Goal: Task Accomplishment & Management: Use online tool/utility

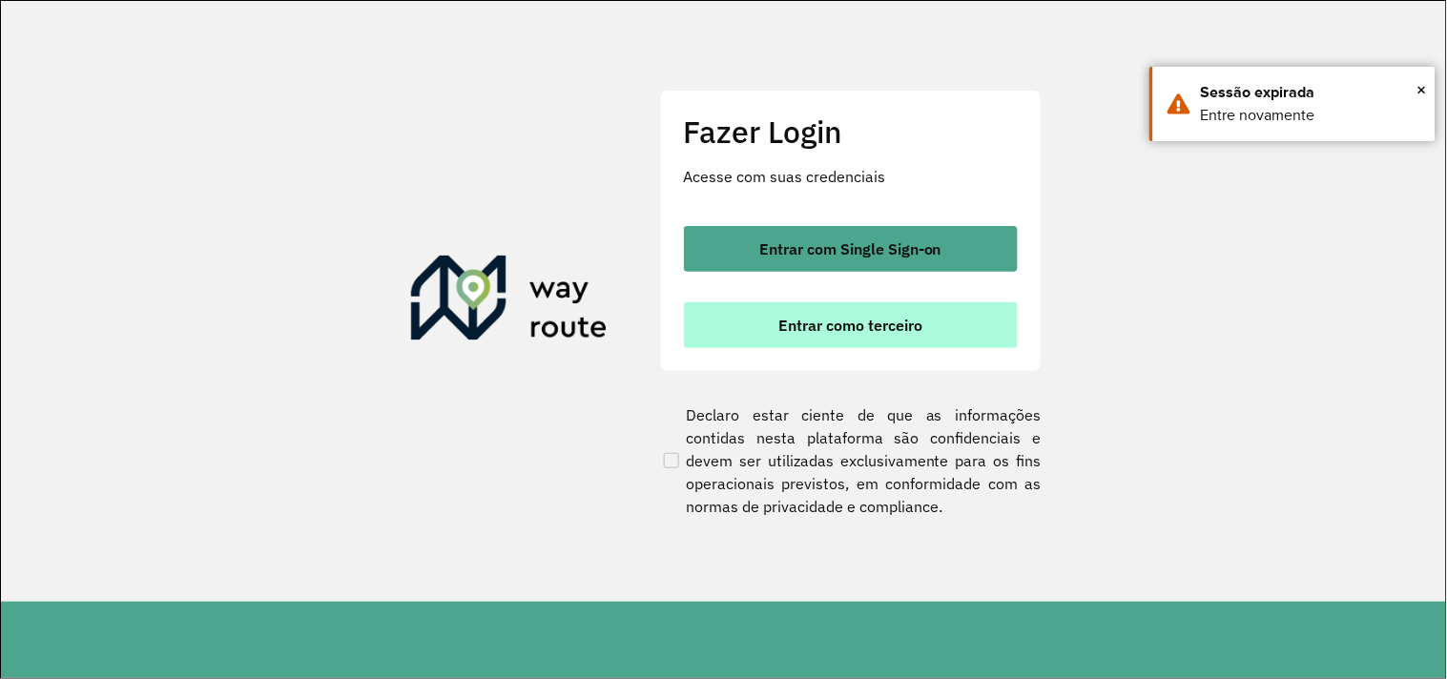
click at [815, 336] on button "Entrar como terceiro" at bounding box center [851, 325] width 334 height 46
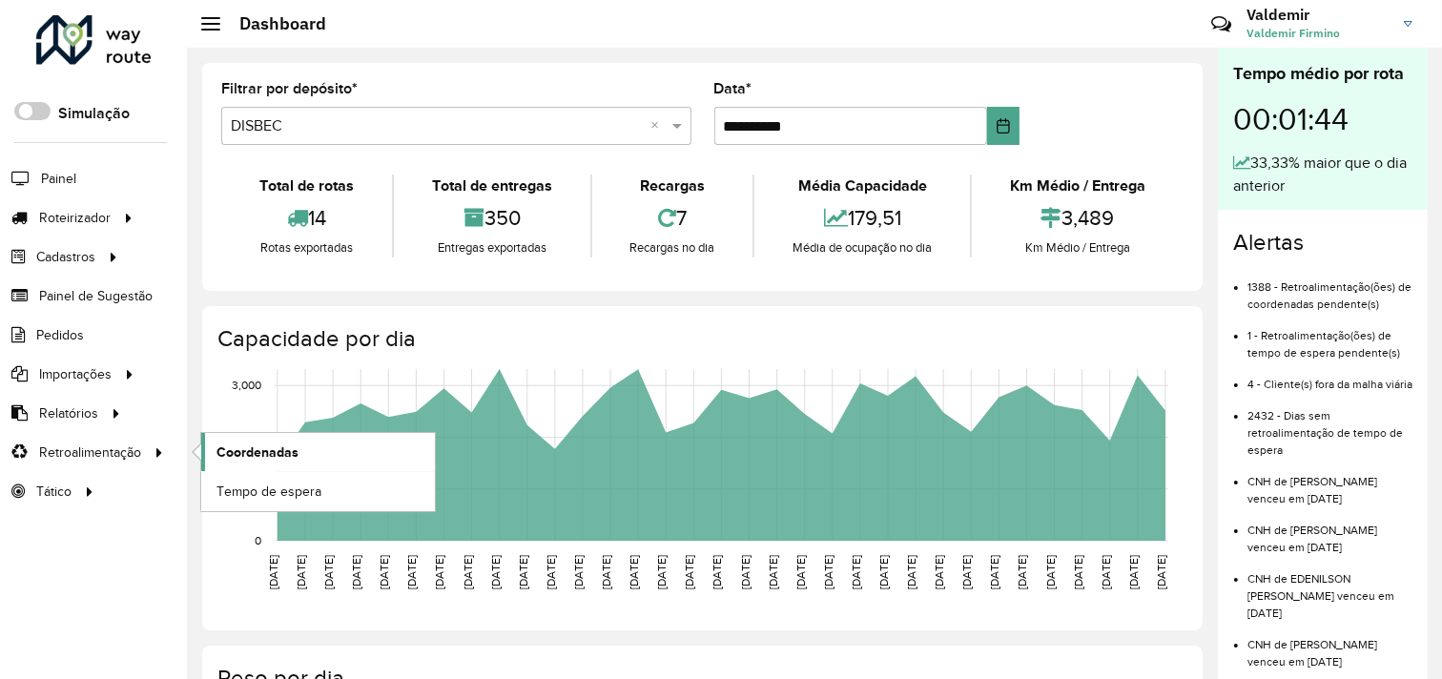
click at [271, 446] on span "Coordenadas" at bounding box center [258, 453] width 82 height 20
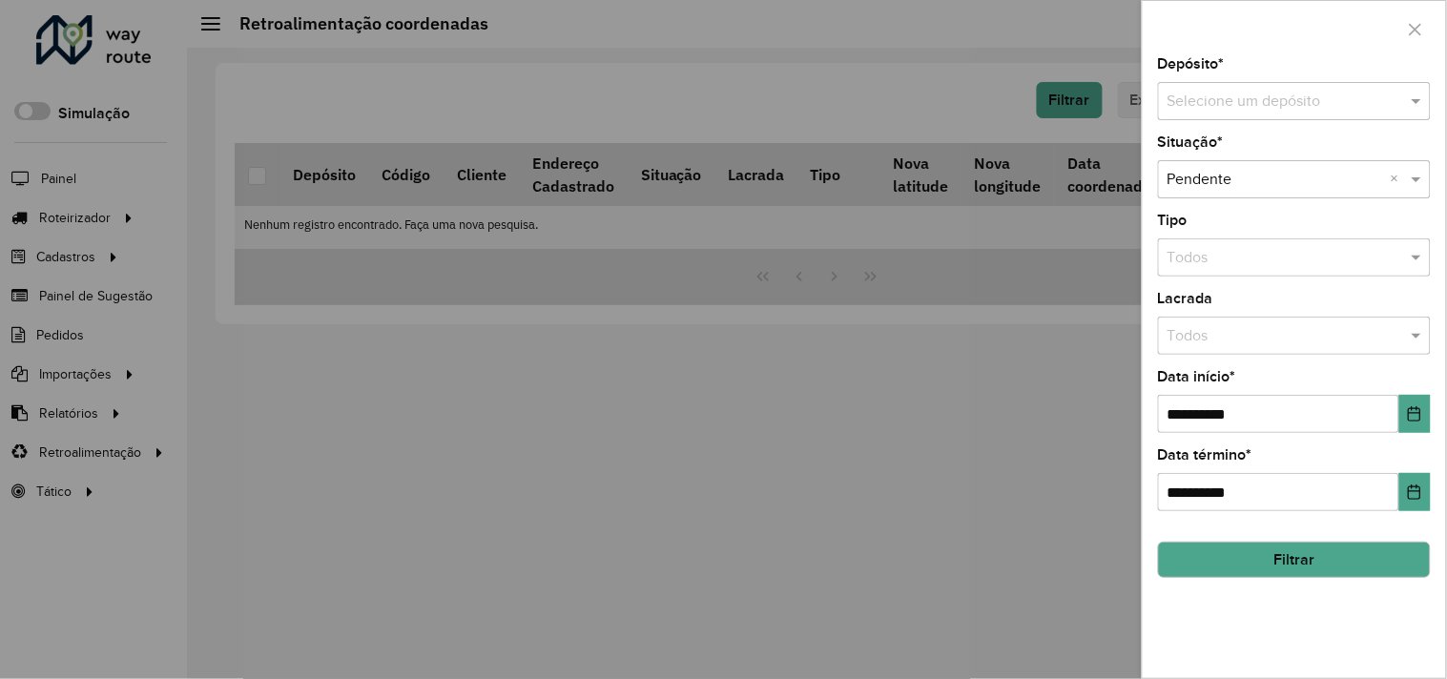
click at [1240, 95] on input "text" at bounding box center [1275, 102] width 216 height 23
click at [1235, 149] on div "DISBEC" at bounding box center [1295, 157] width 271 height 32
click at [1413, 424] on button "Choose Date" at bounding box center [1414, 414] width 31 height 38
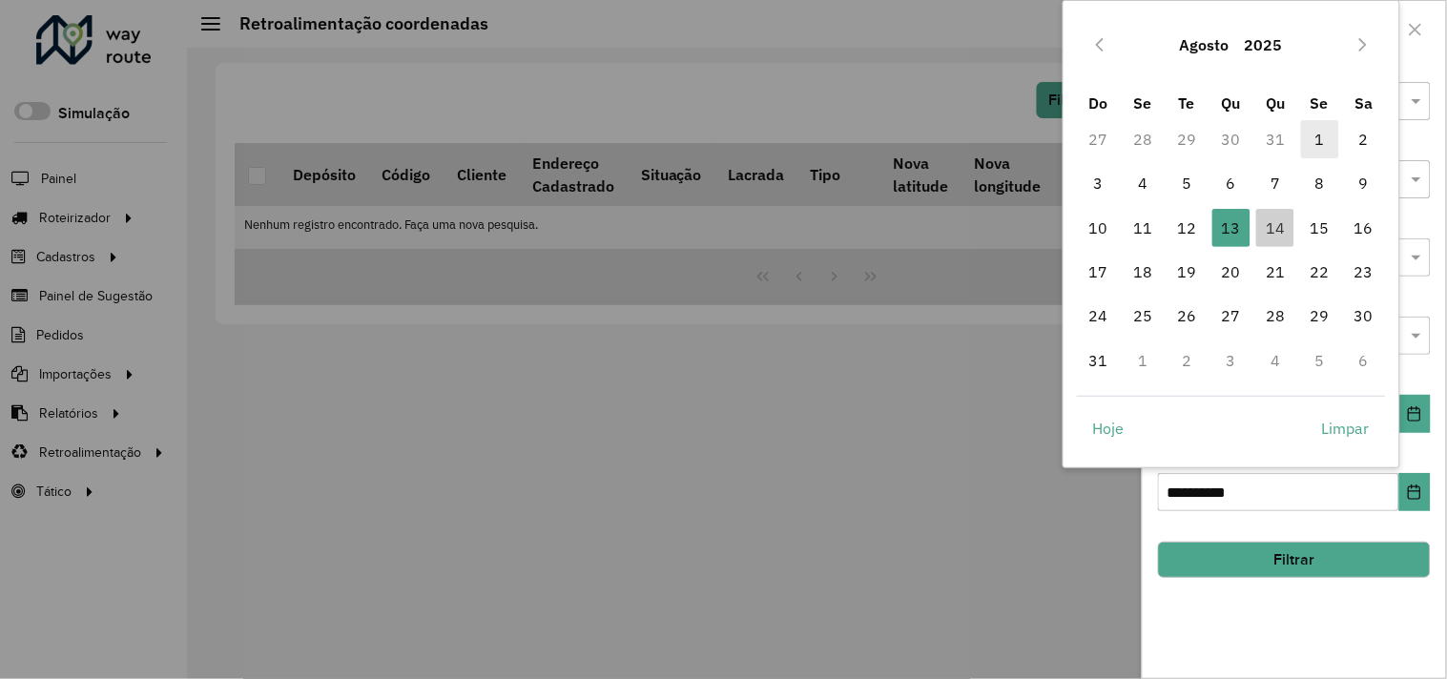
click at [1318, 135] on span "1" at bounding box center [1320, 139] width 38 height 38
type input "**********"
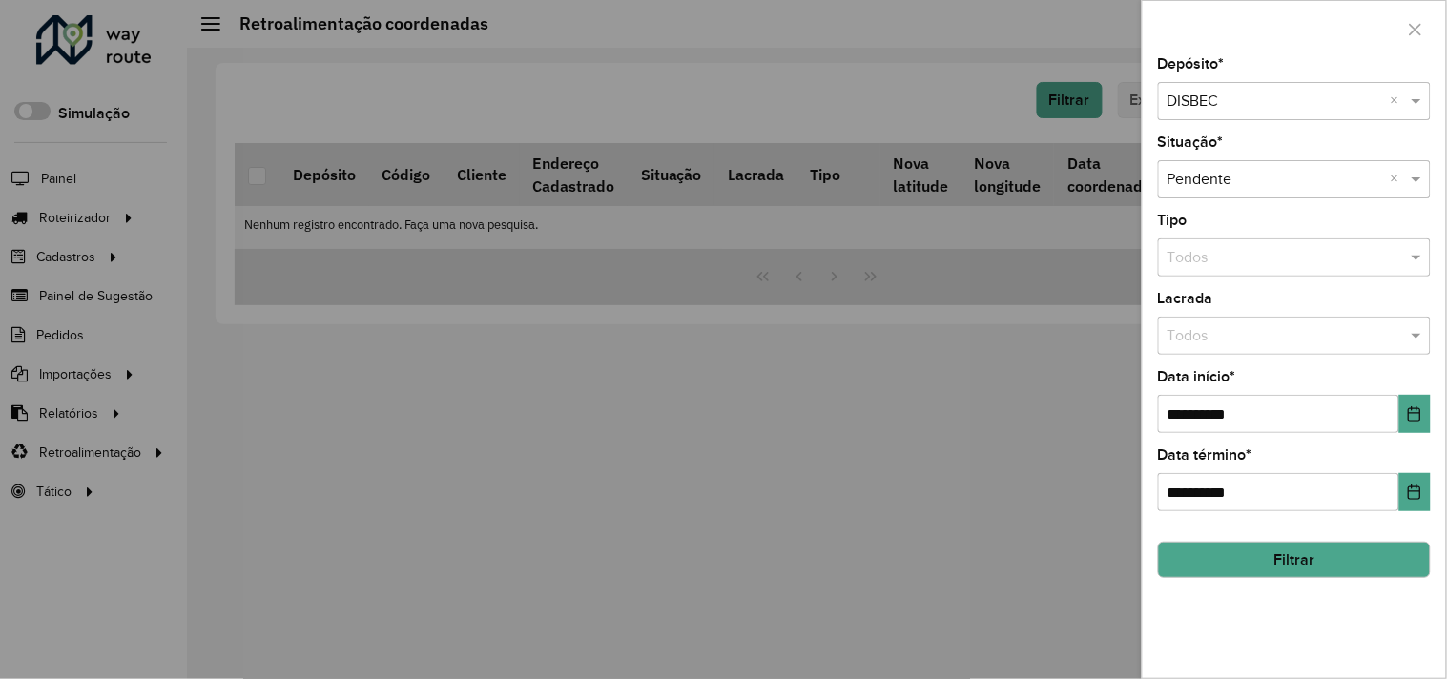
click at [1275, 576] on button "Filtrar" at bounding box center [1294, 560] width 273 height 36
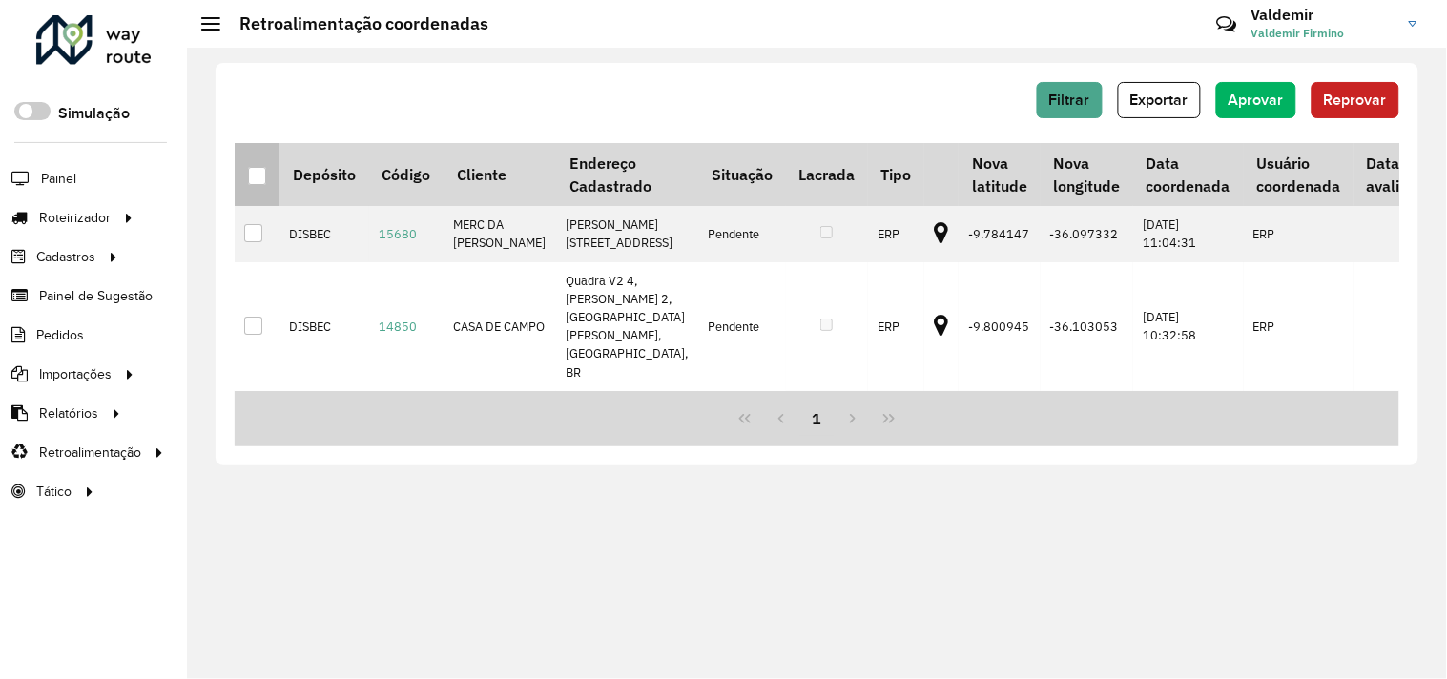
click at [269, 179] on th at bounding box center [257, 174] width 45 height 63
click at [259, 179] on div at bounding box center [257, 176] width 18 height 18
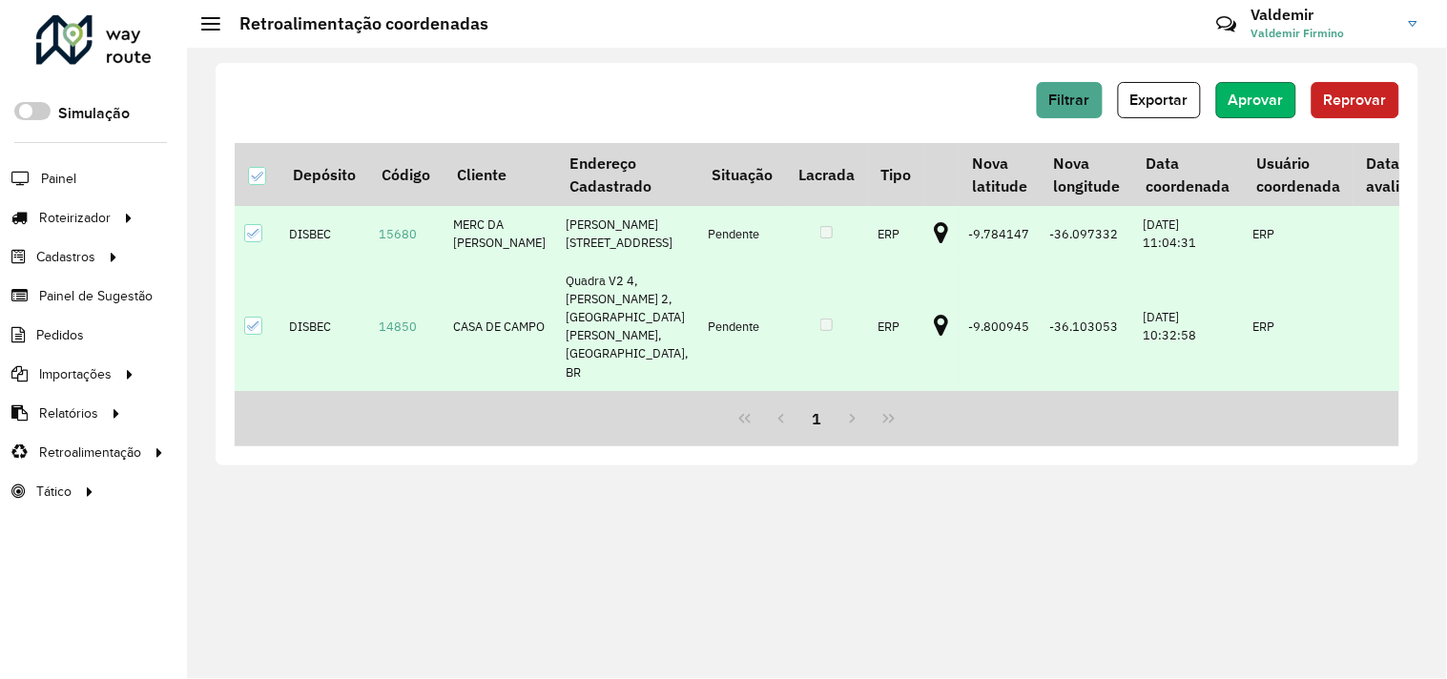
click at [1254, 98] on span "Aprovar" at bounding box center [1256, 100] width 55 height 16
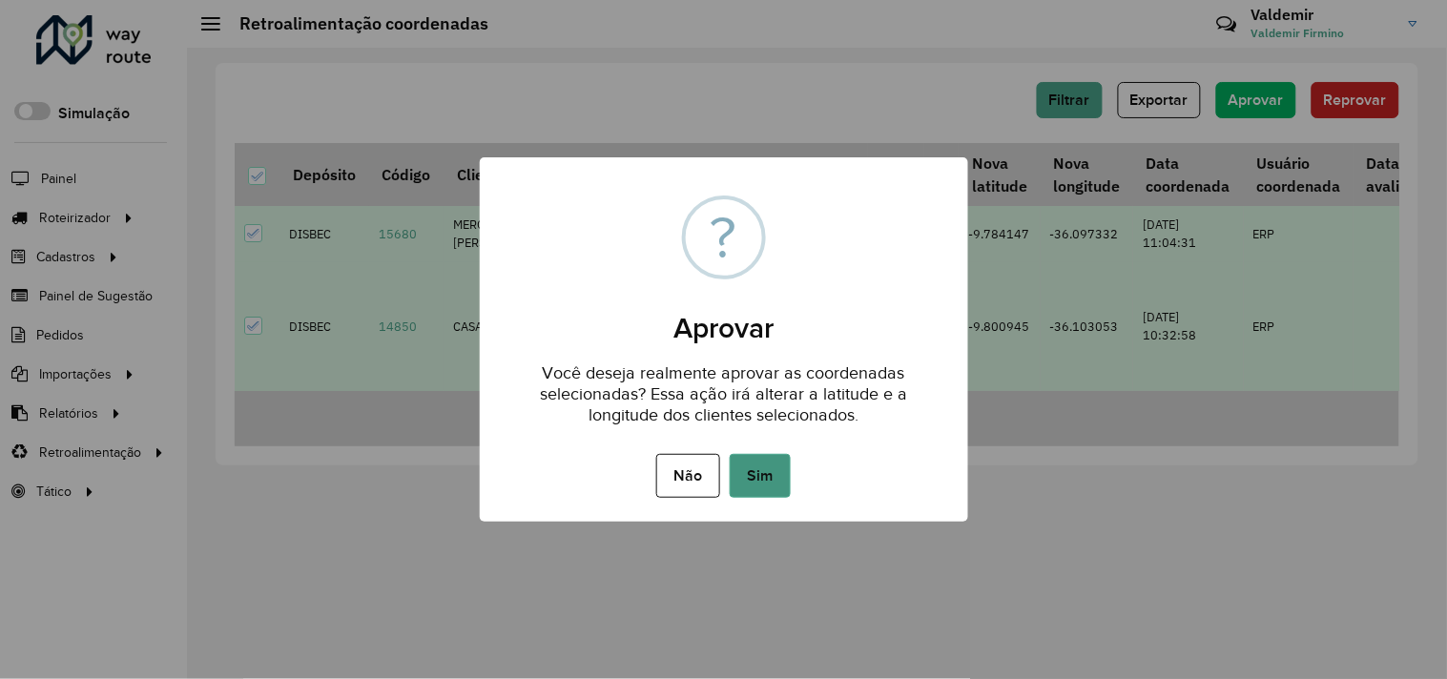
click at [764, 470] on button "Sim" at bounding box center [760, 476] width 61 height 44
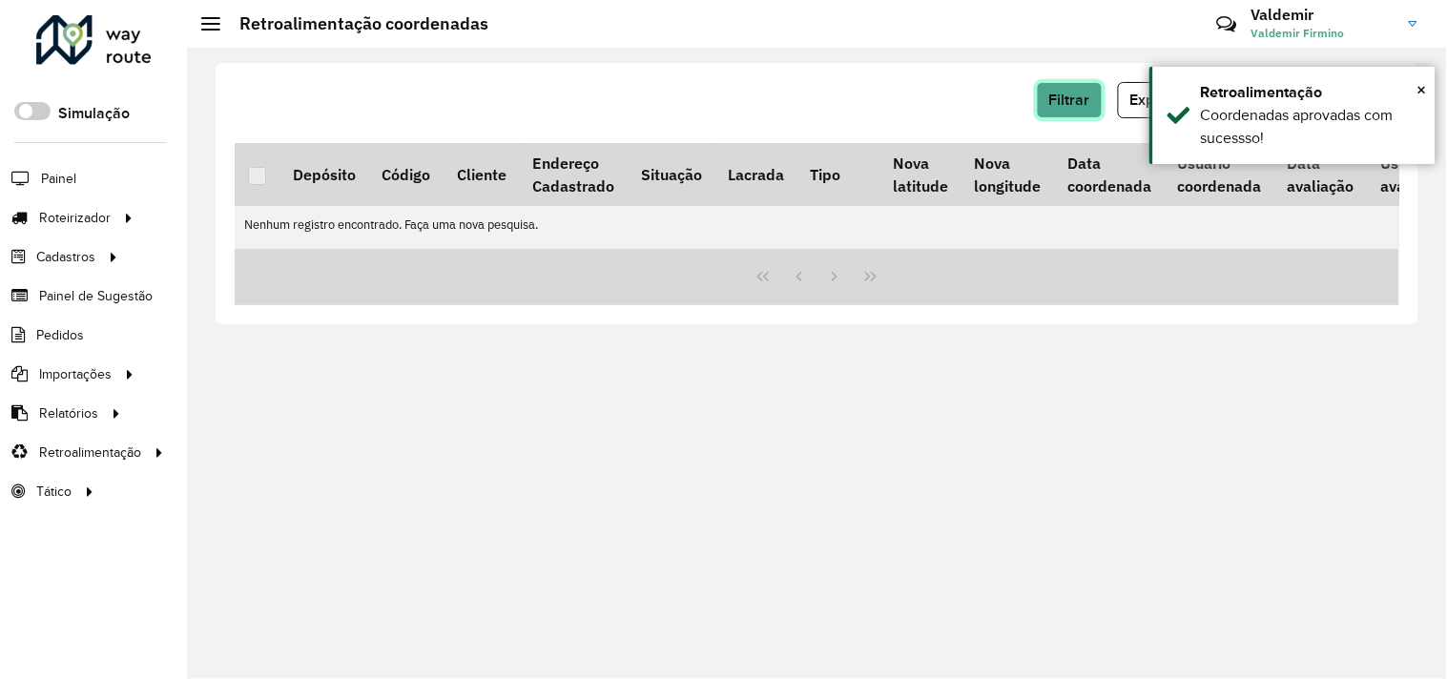
click at [1081, 112] on button "Filtrar" at bounding box center [1070, 100] width 66 height 36
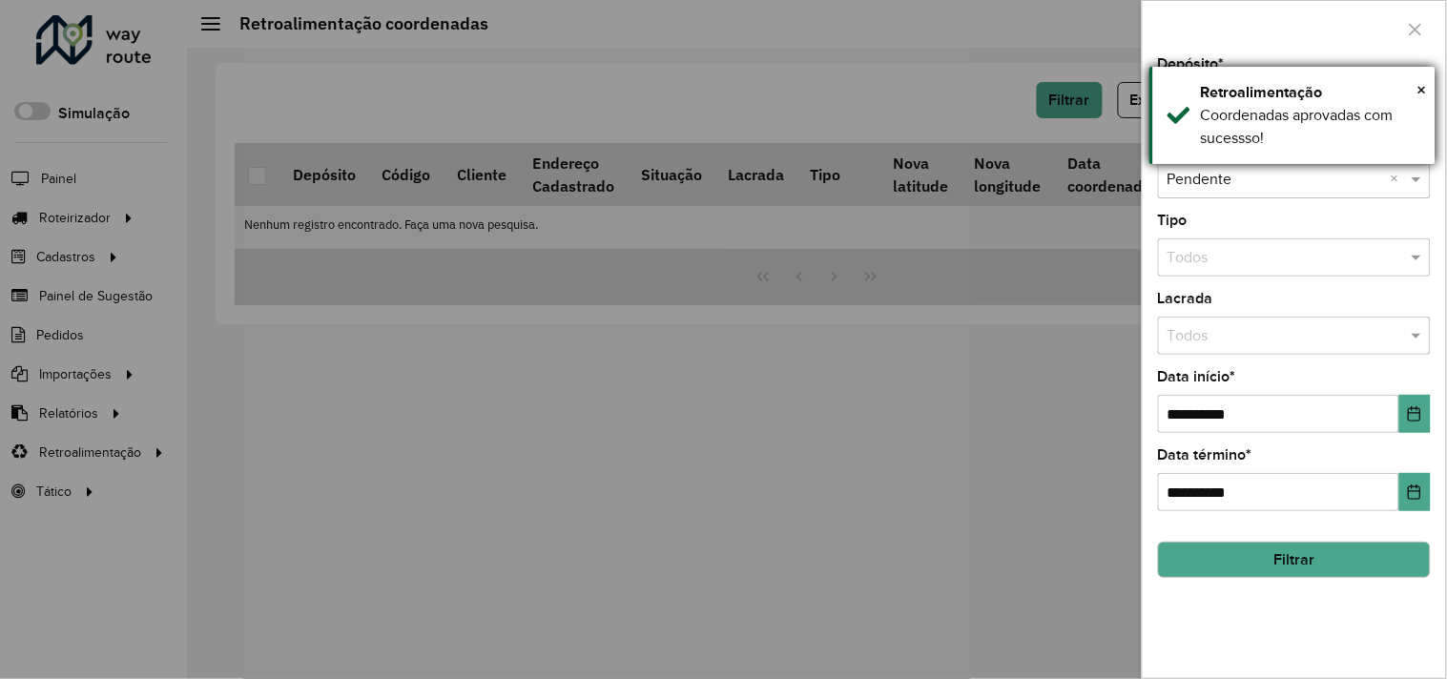
click at [1212, 101] on div "Retroalimentação" at bounding box center [1311, 92] width 220 height 23
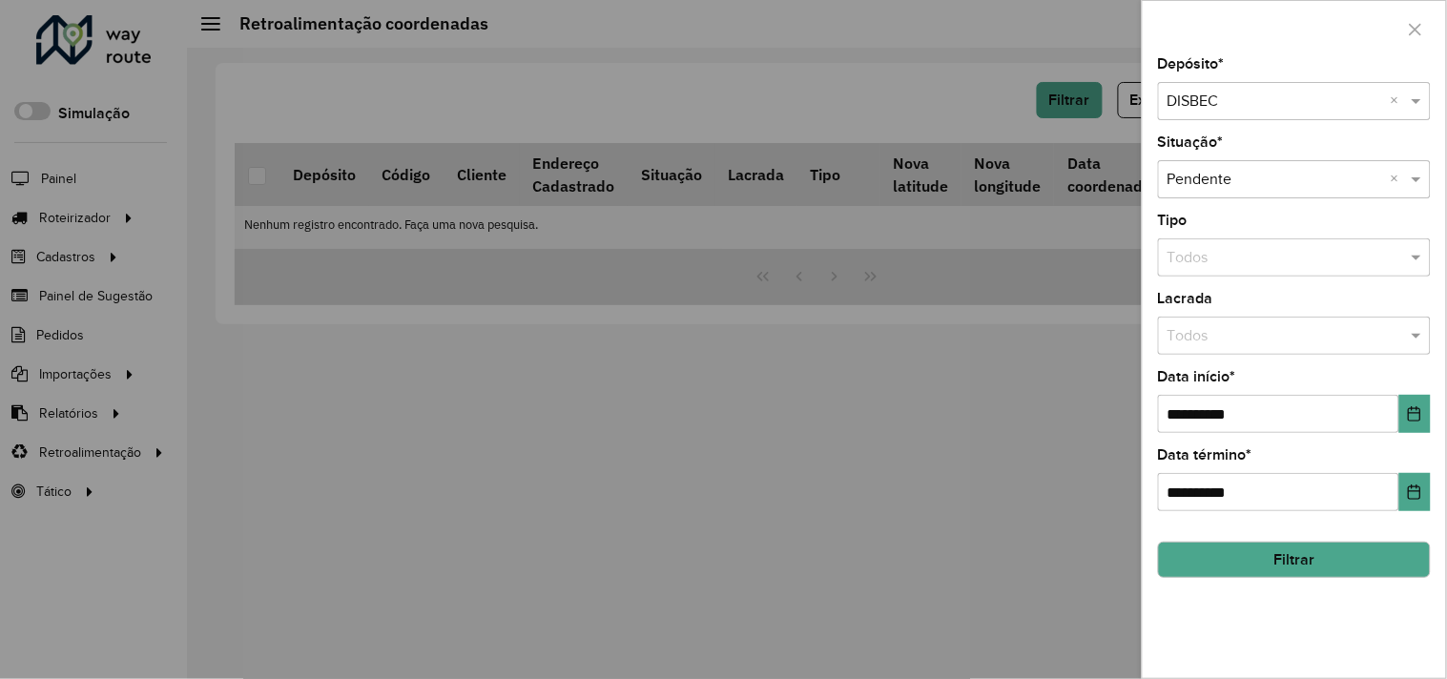
click at [1209, 97] on input "text" at bounding box center [1275, 102] width 216 height 23
click at [1200, 149] on span "DISBEC PENEDO" at bounding box center [1224, 157] width 114 height 16
click at [1213, 555] on button "Filtrar" at bounding box center [1294, 560] width 273 height 36
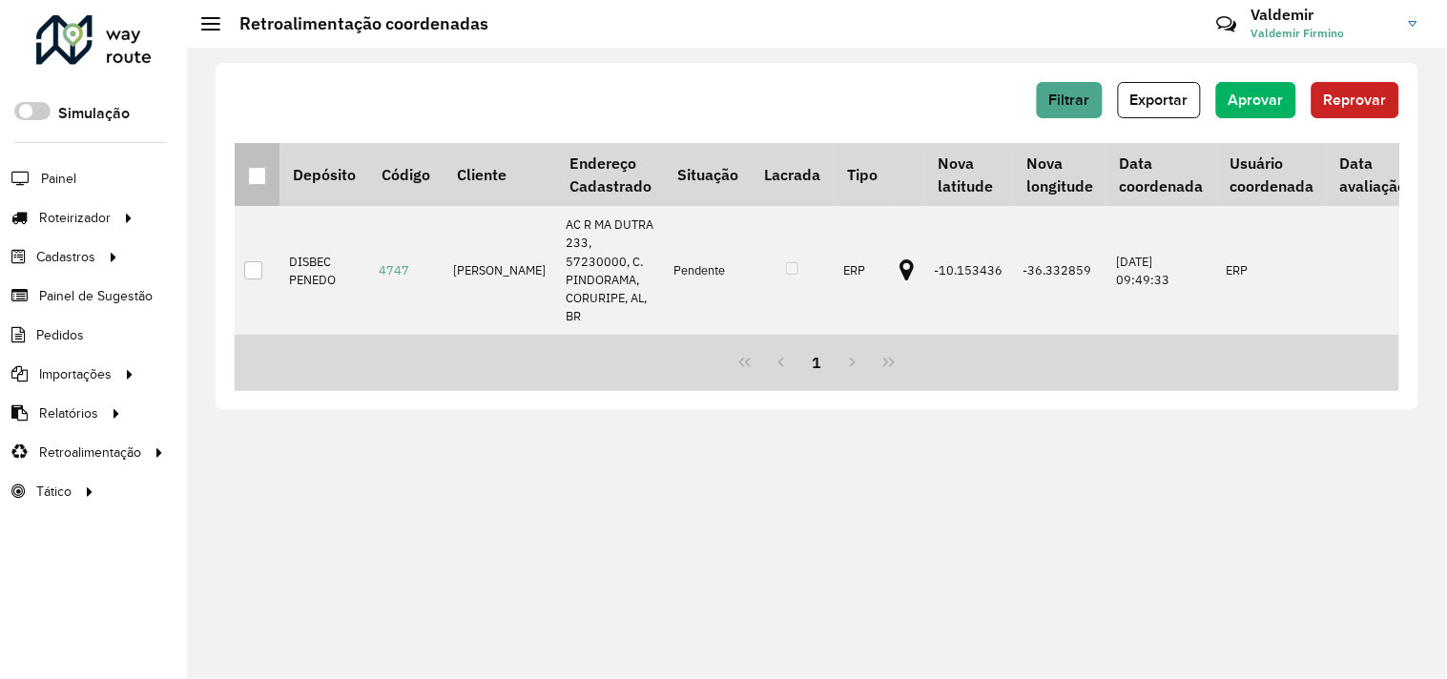
click at [241, 186] on th at bounding box center [257, 174] width 45 height 63
click at [245, 181] on th at bounding box center [257, 174] width 45 height 63
click at [251, 177] on div at bounding box center [257, 176] width 18 height 18
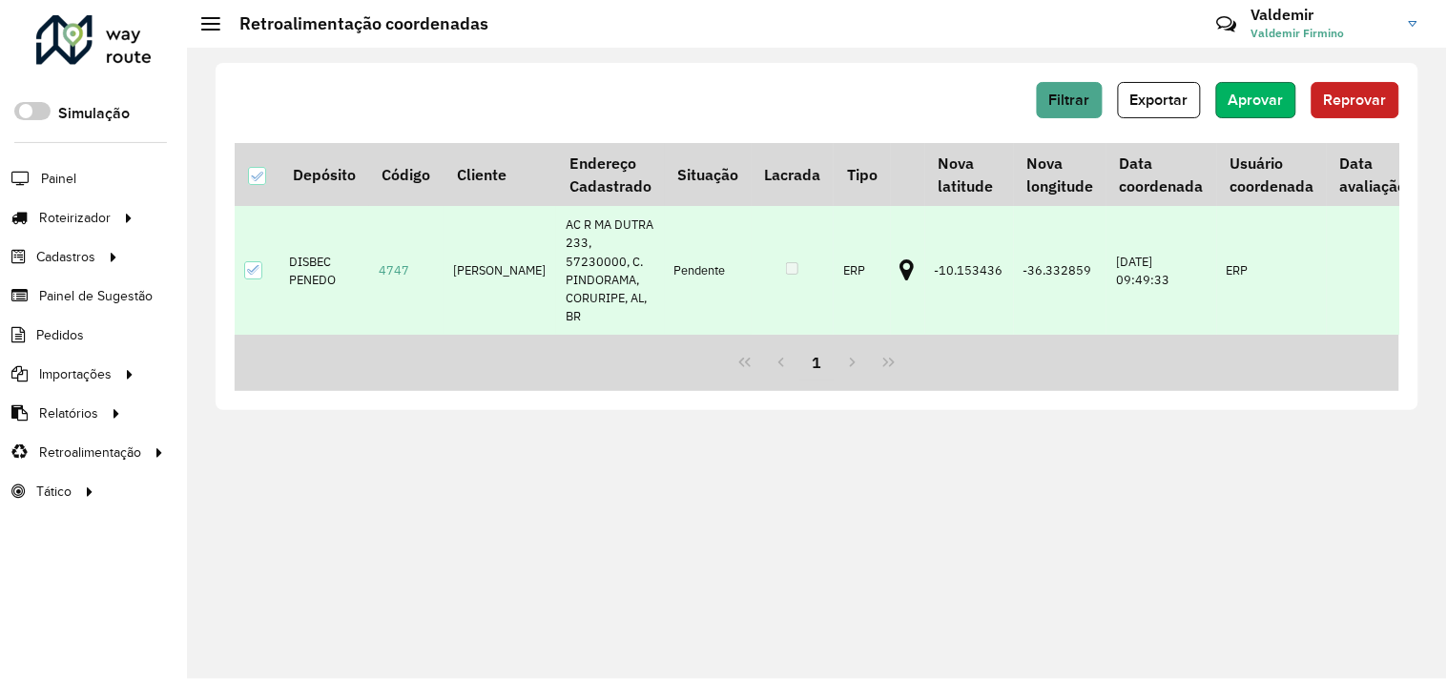
click at [1244, 98] on span "Aprovar" at bounding box center [1256, 100] width 55 height 16
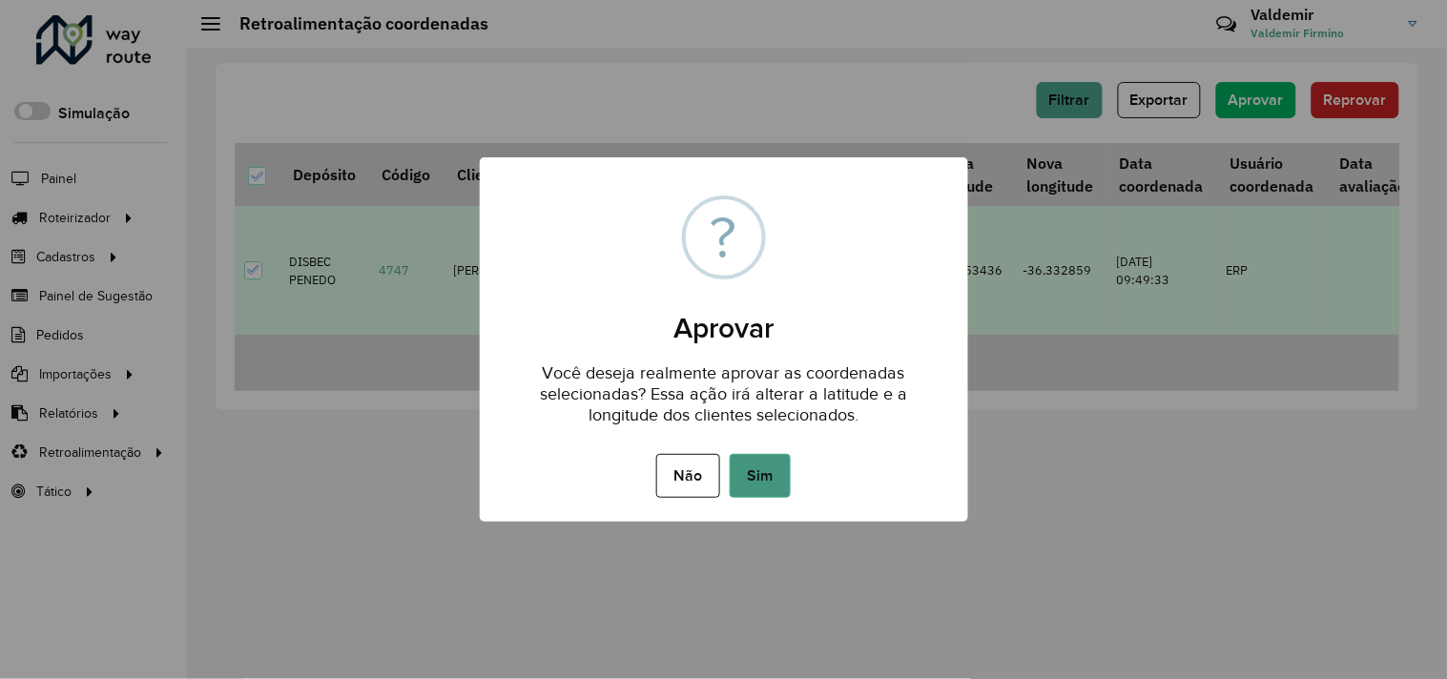
click at [765, 484] on button "Sim" at bounding box center [760, 476] width 61 height 44
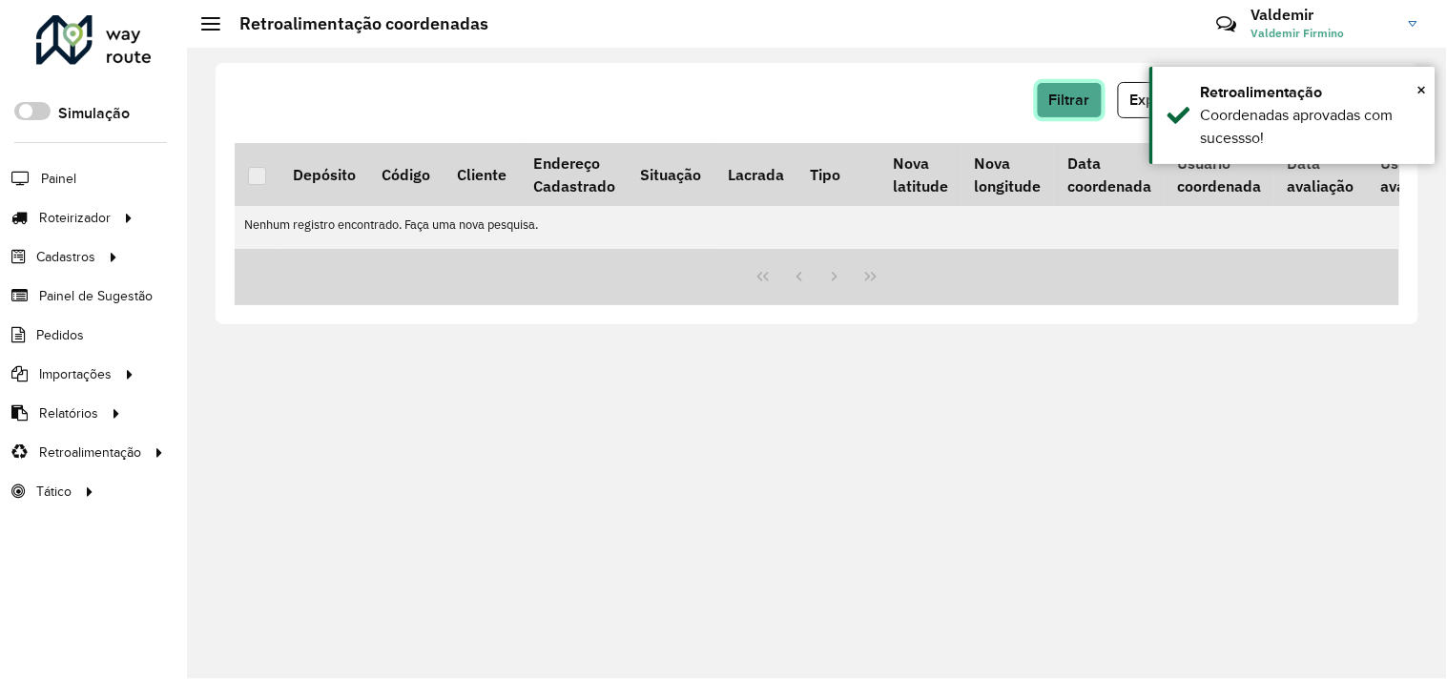
click at [1051, 105] on button "Filtrar" at bounding box center [1070, 100] width 66 height 36
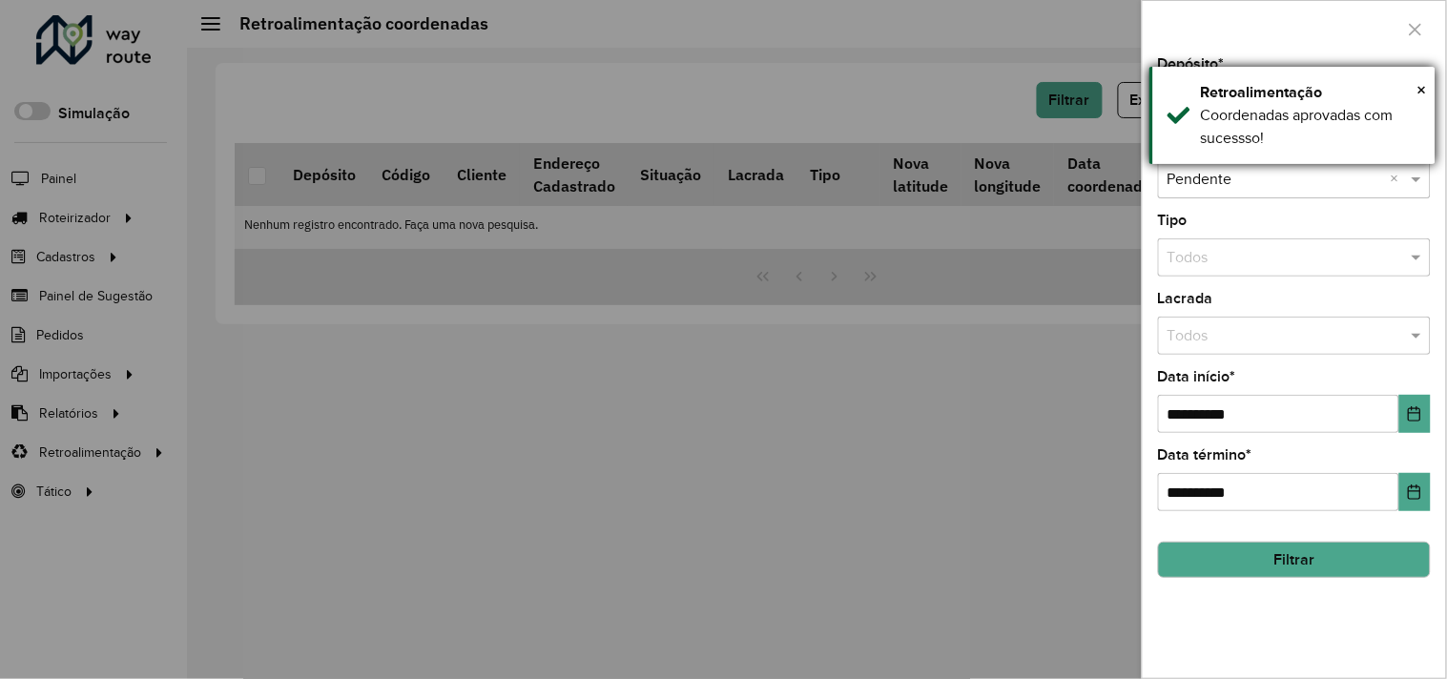
click at [1212, 112] on div "Coordenadas aprovadas com sucessso!" at bounding box center [1311, 127] width 220 height 46
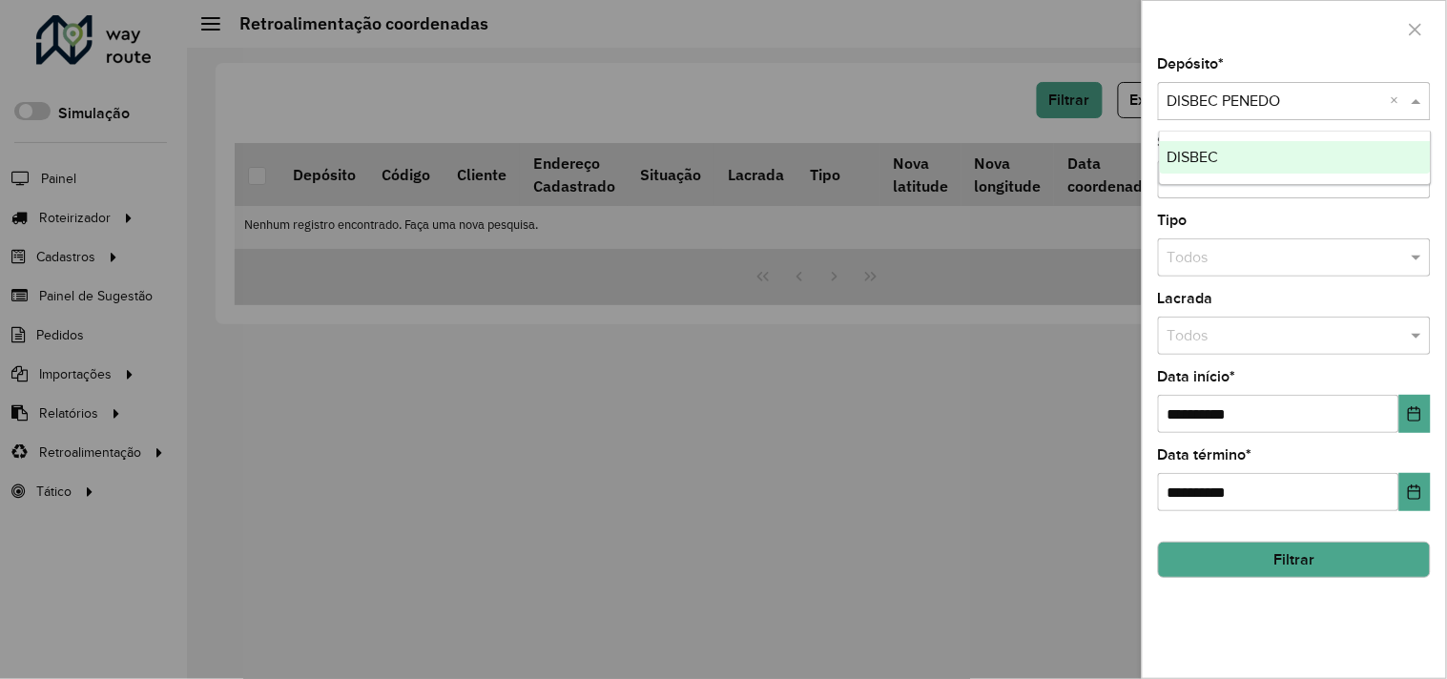
click at [1198, 115] on div "Selecione um depósito × DISBEC PENEDO ×" at bounding box center [1294, 101] width 273 height 38
click at [1195, 153] on span "DISBEC" at bounding box center [1193, 157] width 52 height 16
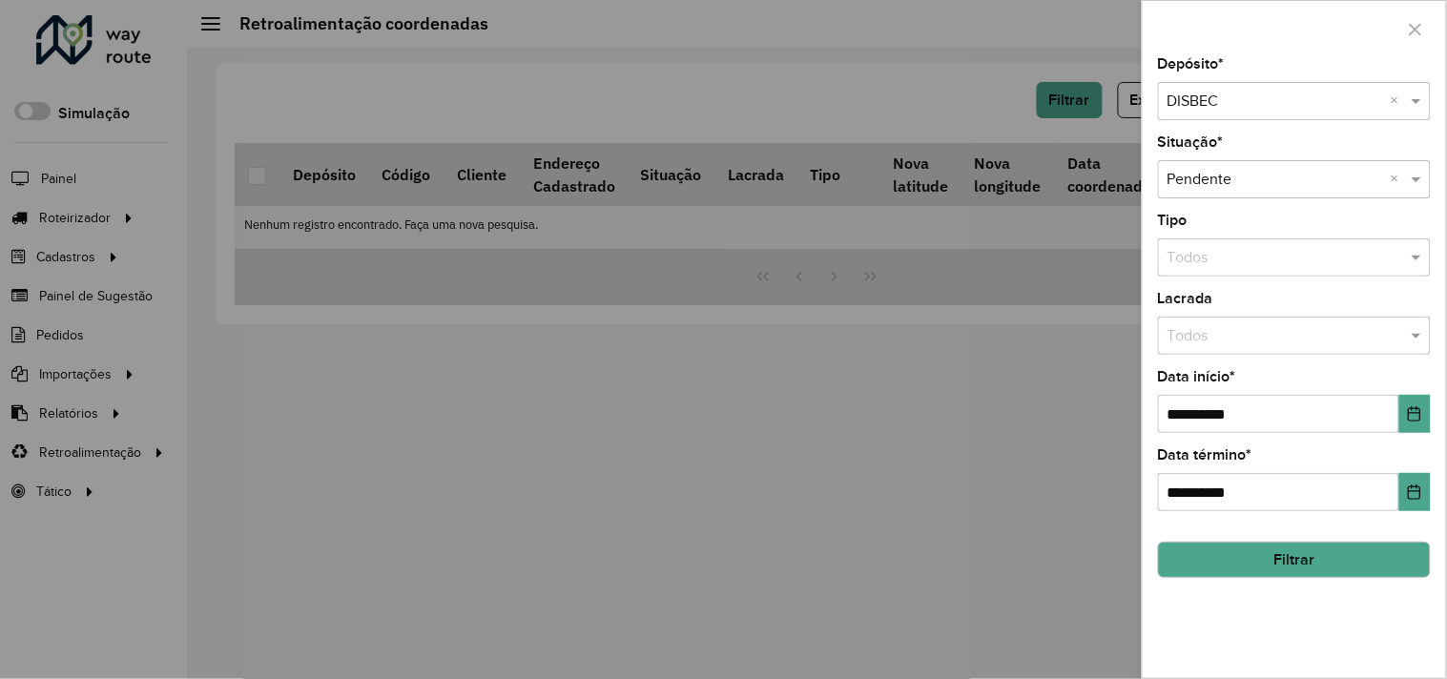
click at [1043, 299] on div at bounding box center [723, 339] width 1447 height 679
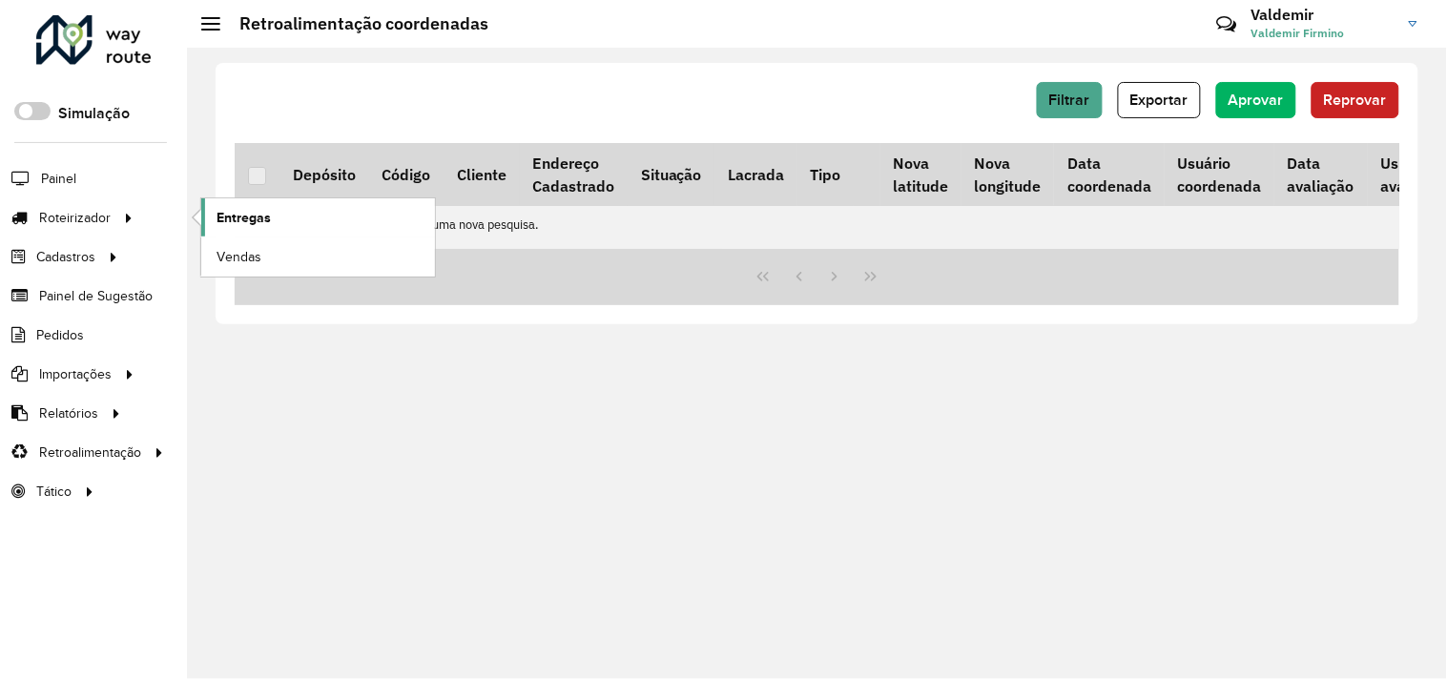
click at [242, 222] on span "Entregas" at bounding box center [244, 218] width 54 height 20
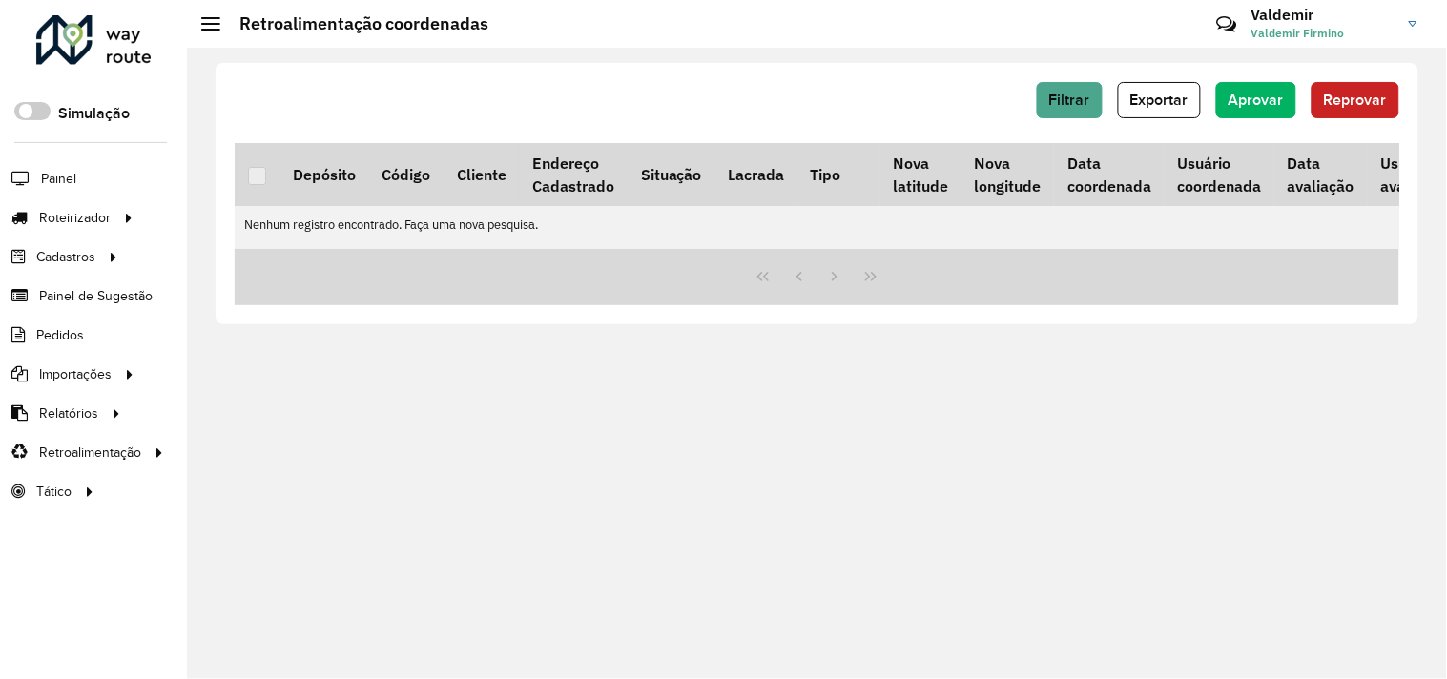
click at [959, 426] on div "Filtrar Exportar Aprovar Reprovar Depósito Código Cliente Endereço Cadastrado S…" at bounding box center [817, 363] width 1260 height 631
click at [1035, 95] on div "Filtrar Exportar Aprovar Reprovar" at bounding box center [817, 100] width 1165 height 36
click at [1041, 95] on button "Filtrar" at bounding box center [1070, 100] width 66 height 36
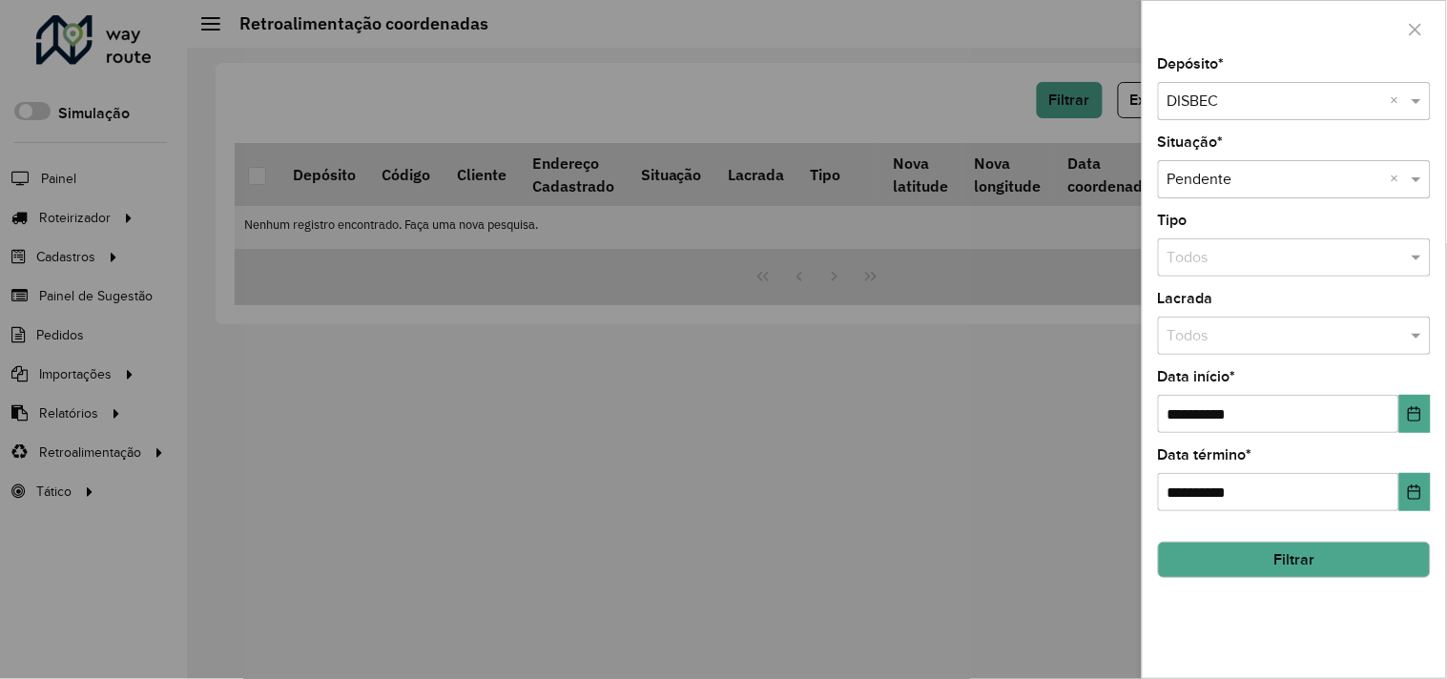
click at [1214, 556] on button "Filtrar" at bounding box center [1294, 560] width 273 height 36
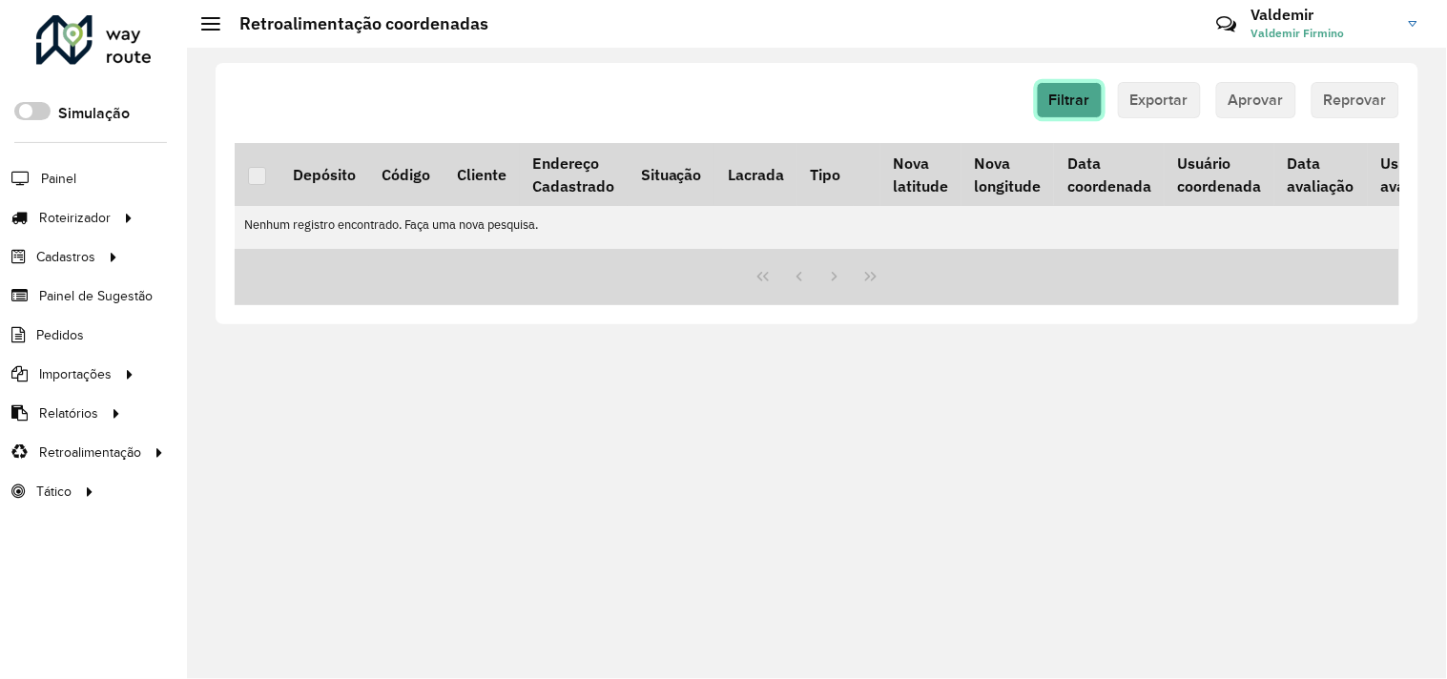
click at [1075, 106] on span "Filtrar" at bounding box center [1069, 100] width 41 height 16
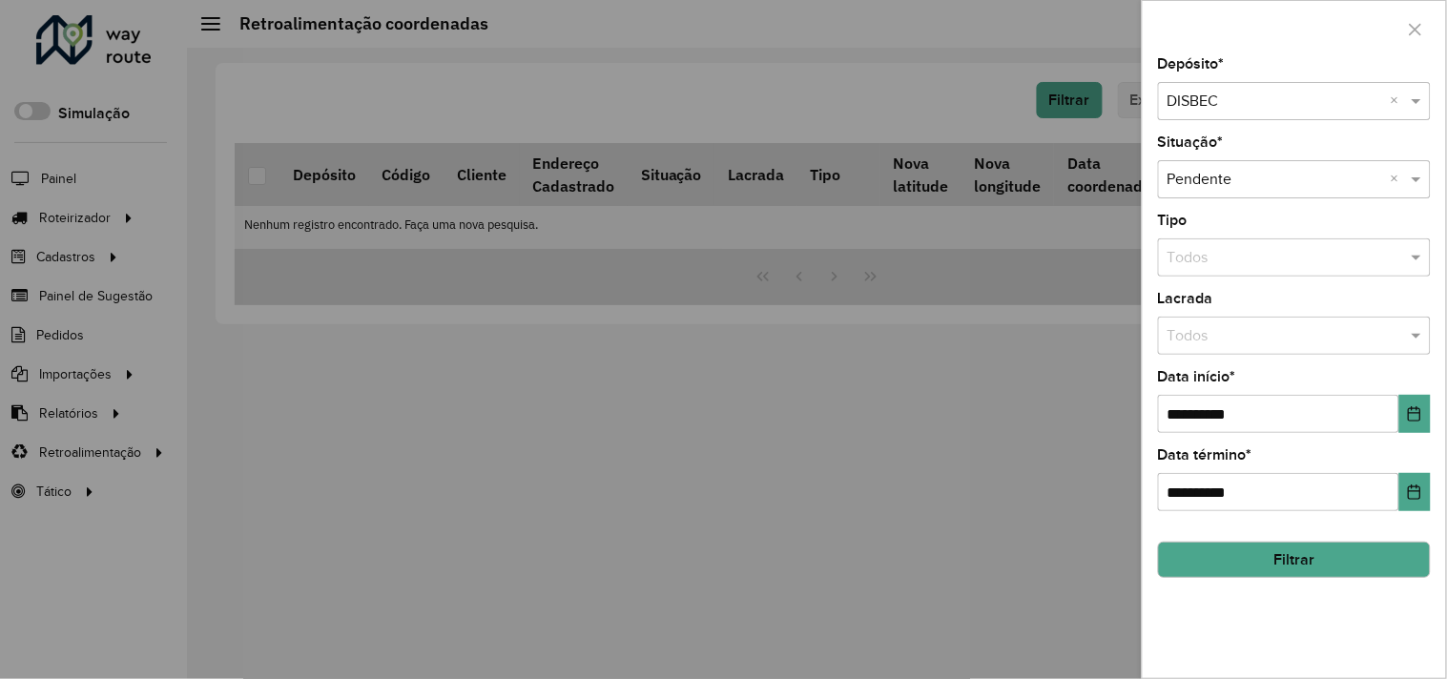
click at [1247, 99] on input "text" at bounding box center [1275, 102] width 216 height 23
click at [1238, 167] on div "DISBEC PENEDO" at bounding box center [1295, 157] width 271 height 32
click at [1199, 569] on button "Filtrar" at bounding box center [1294, 560] width 273 height 36
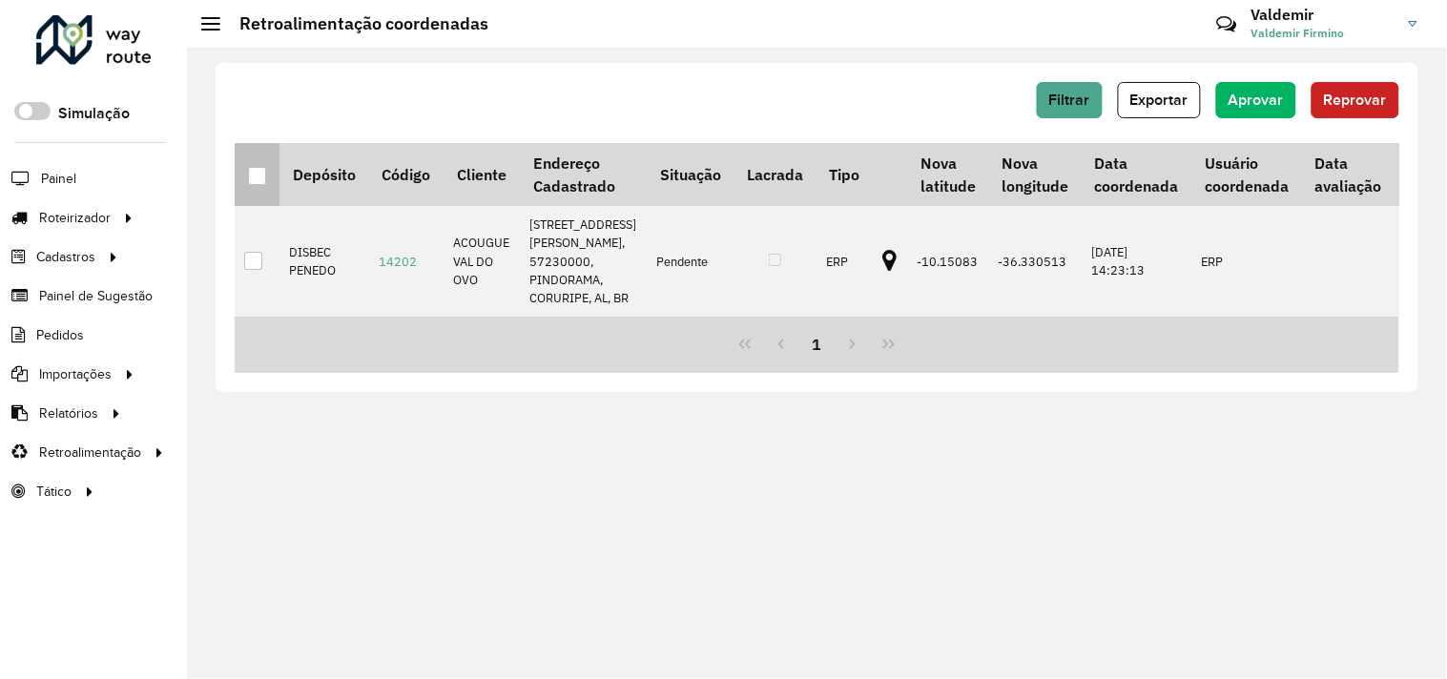
click at [252, 174] on div at bounding box center [257, 176] width 18 height 18
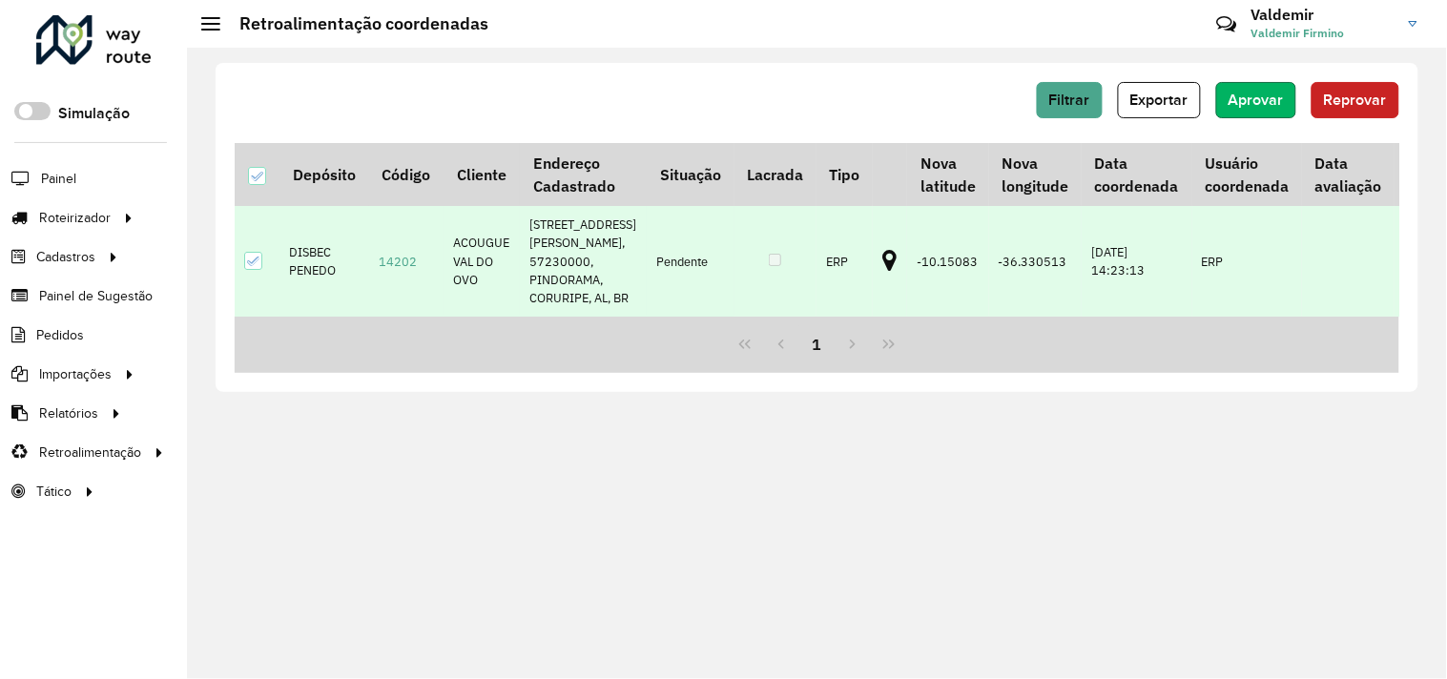
click at [1250, 99] on span "Aprovar" at bounding box center [1256, 100] width 55 height 16
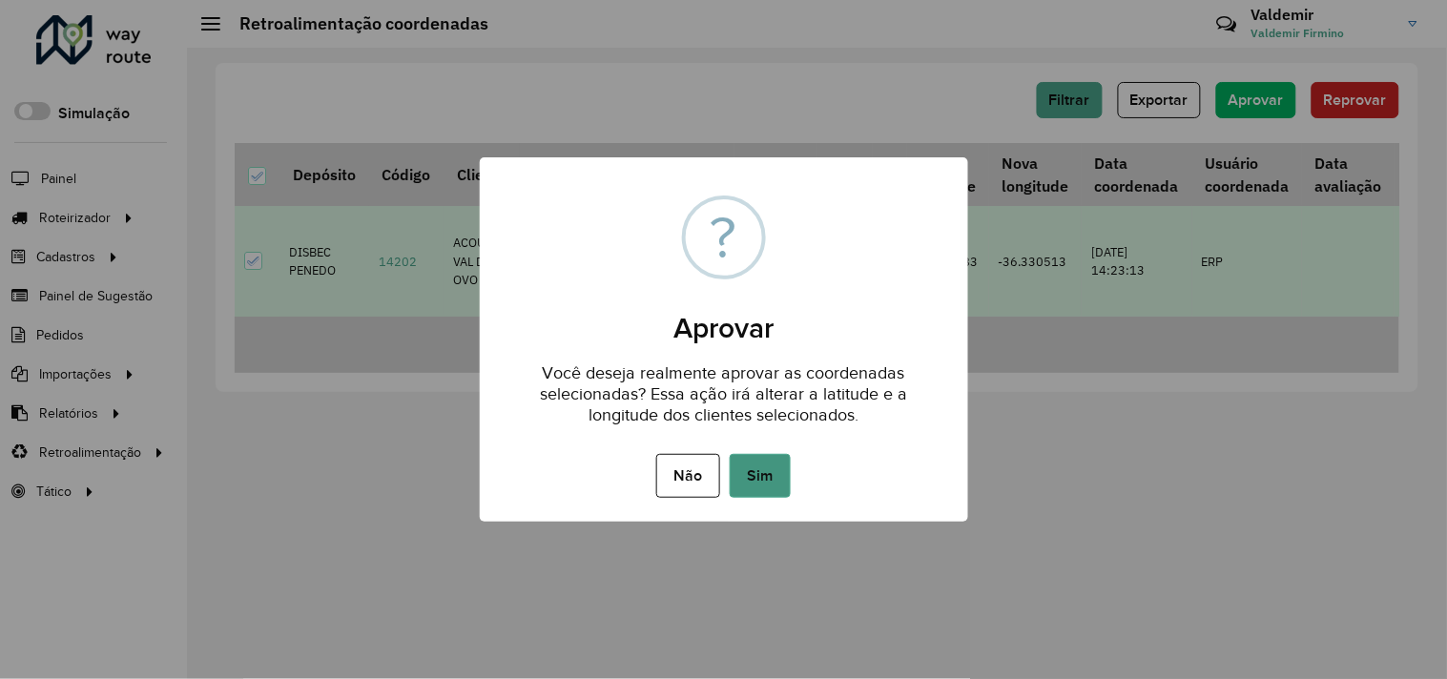
click at [751, 487] on button "Sim" at bounding box center [760, 476] width 61 height 44
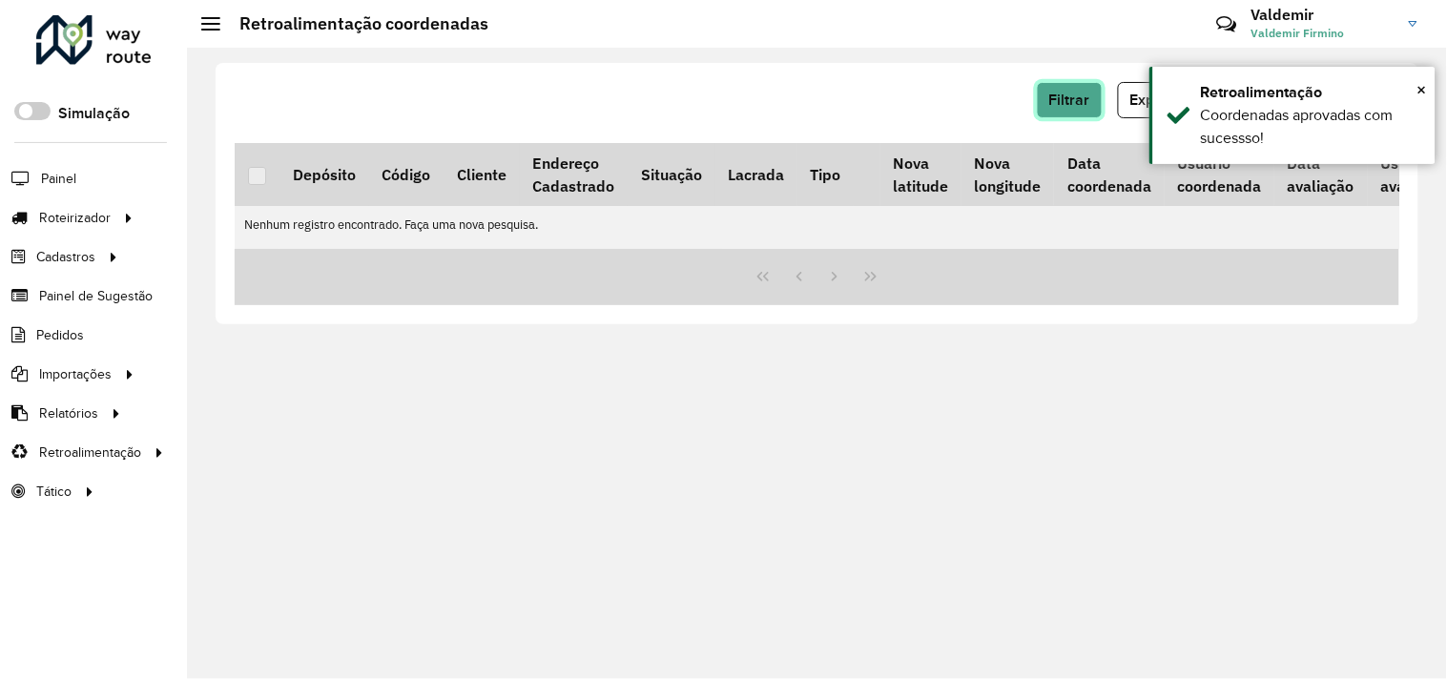
click at [1061, 113] on button "Filtrar" at bounding box center [1070, 100] width 66 height 36
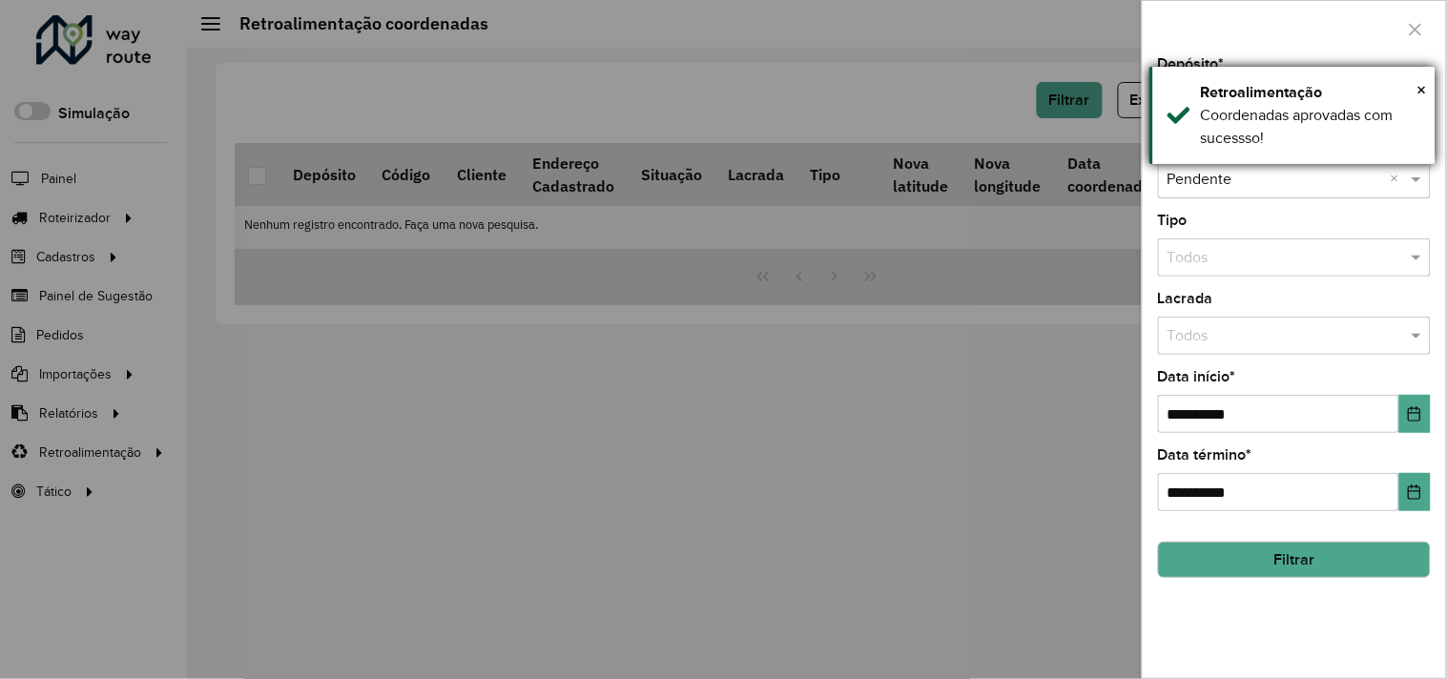
click at [1205, 120] on div "Coordenadas aprovadas com sucessso!" at bounding box center [1311, 127] width 220 height 46
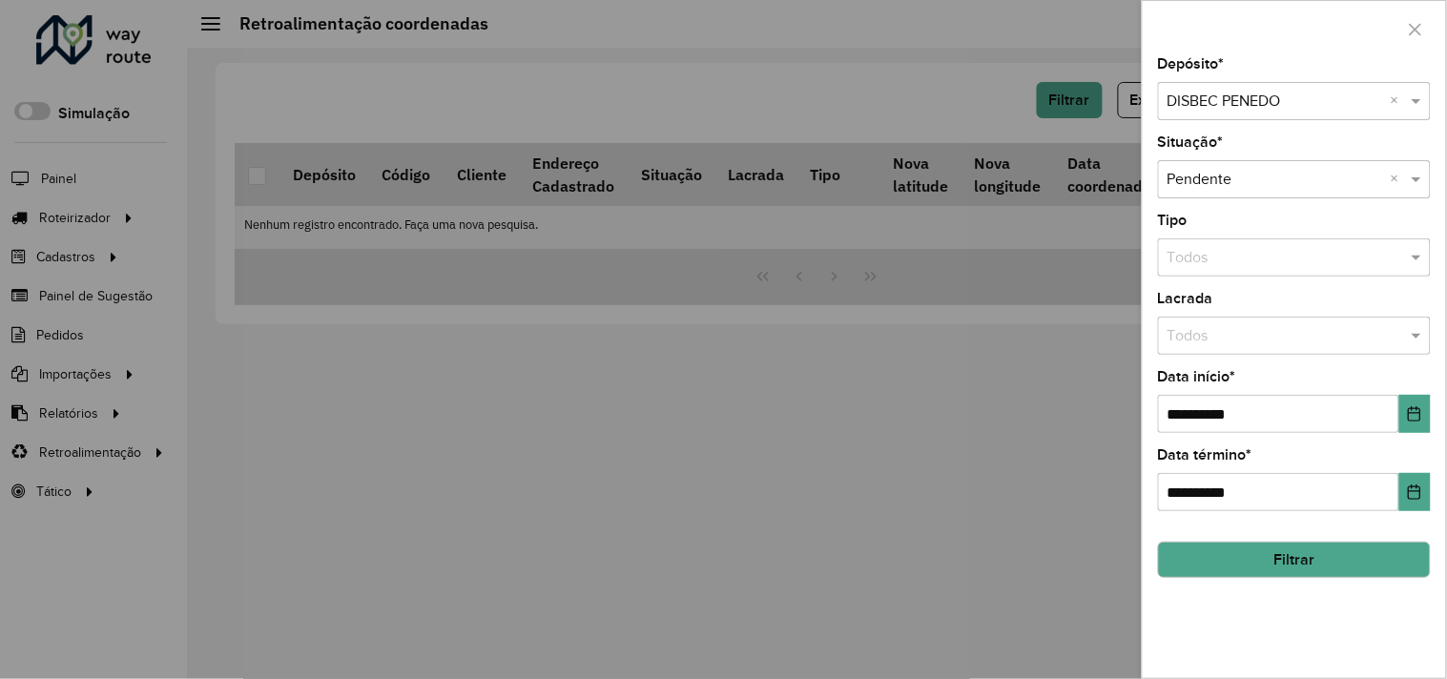
click at [1197, 98] on input "text" at bounding box center [1275, 102] width 216 height 23
click at [1197, 139] on ng-dropdown-panel "DISBEC" at bounding box center [1295, 158] width 273 height 54
click at [1196, 156] on span "DISBEC" at bounding box center [1193, 157] width 52 height 16
click at [798, 468] on div at bounding box center [723, 339] width 1447 height 679
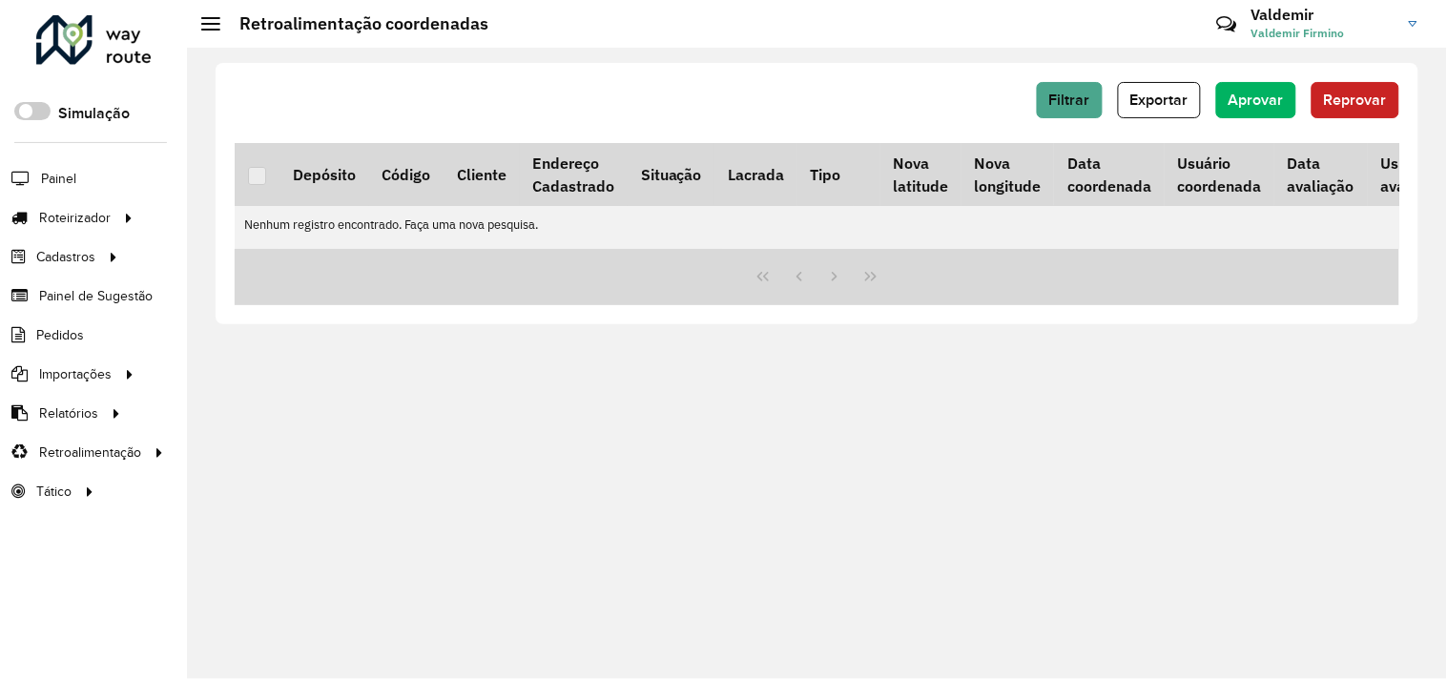
click at [261, 370] on div "Filtrar Exportar Aprovar Reprovar Depósito Código Cliente Endereço Cadastrado S…" at bounding box center [817, 363] width 1260 height 631
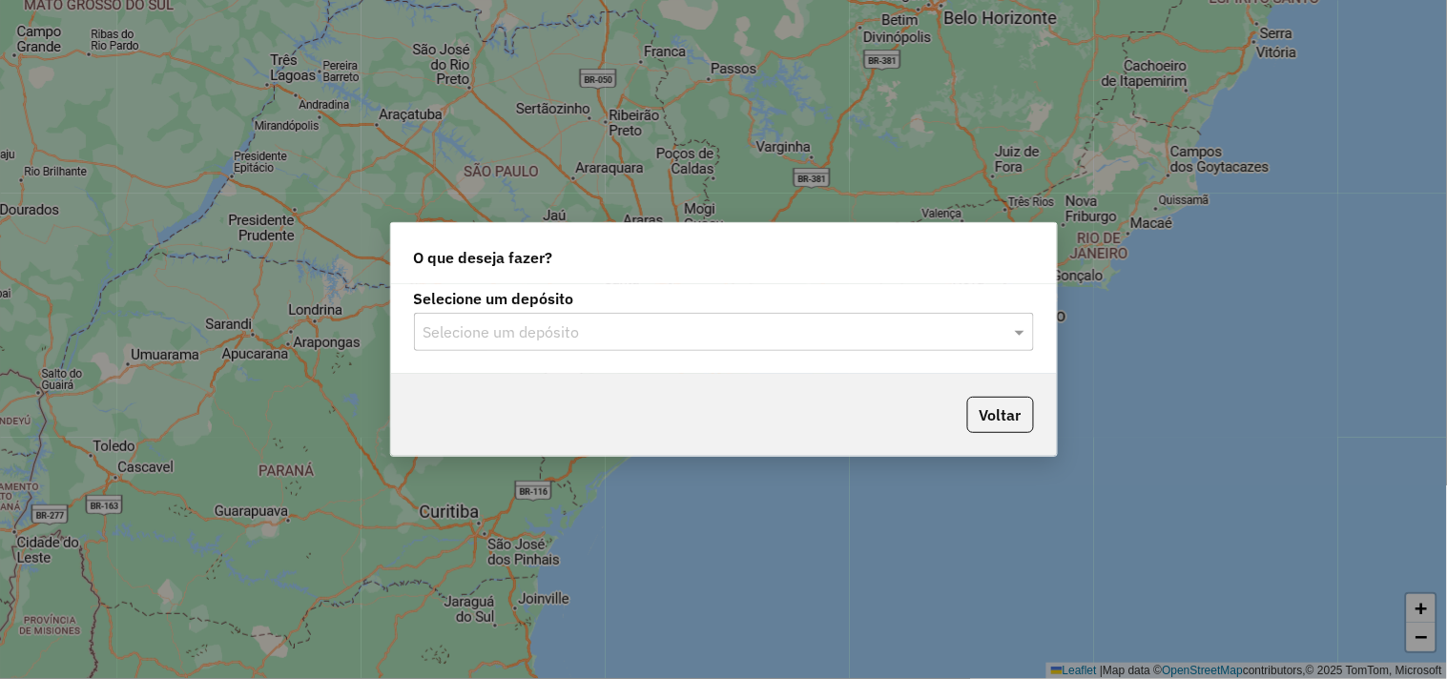
click at [527, 341] on input "text" at bounding box center [704, 332] width 563 height 23
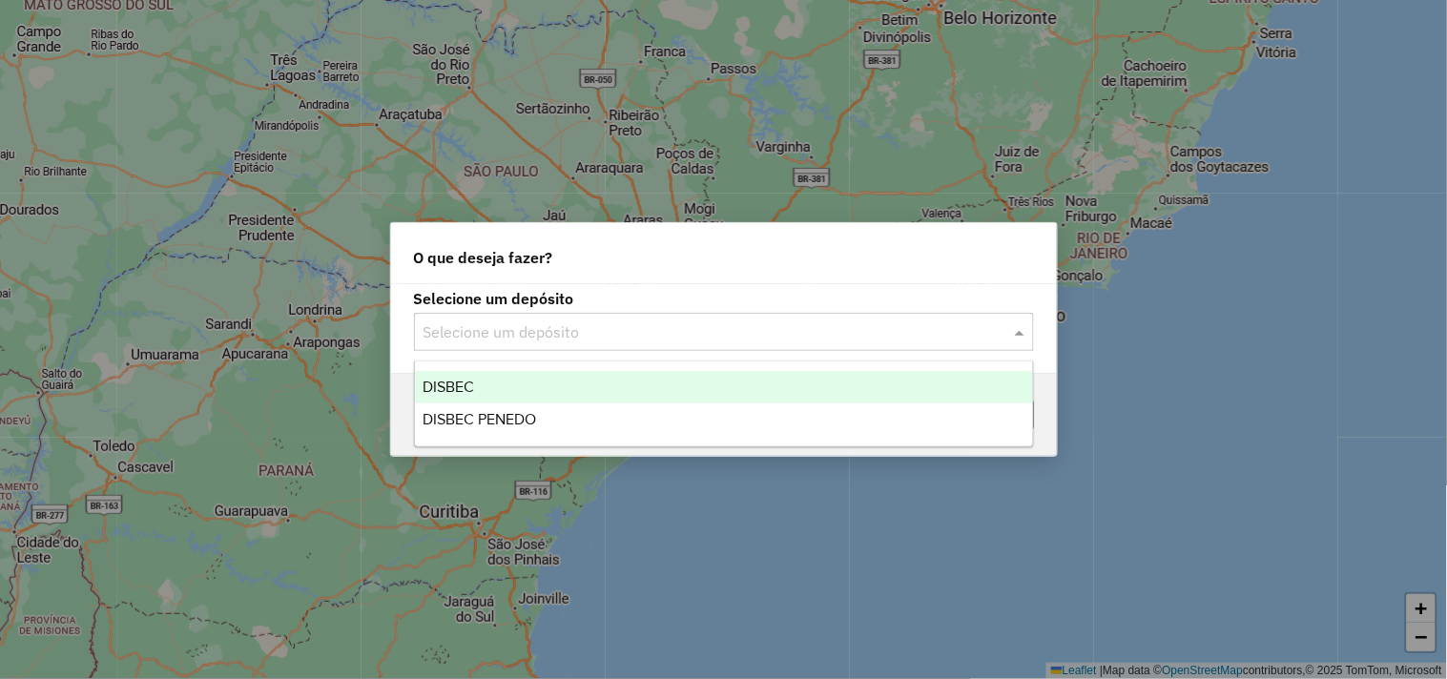
click at [507, 382] on div "DISBEC" at bounding box center [724, 387] width 618 height 32
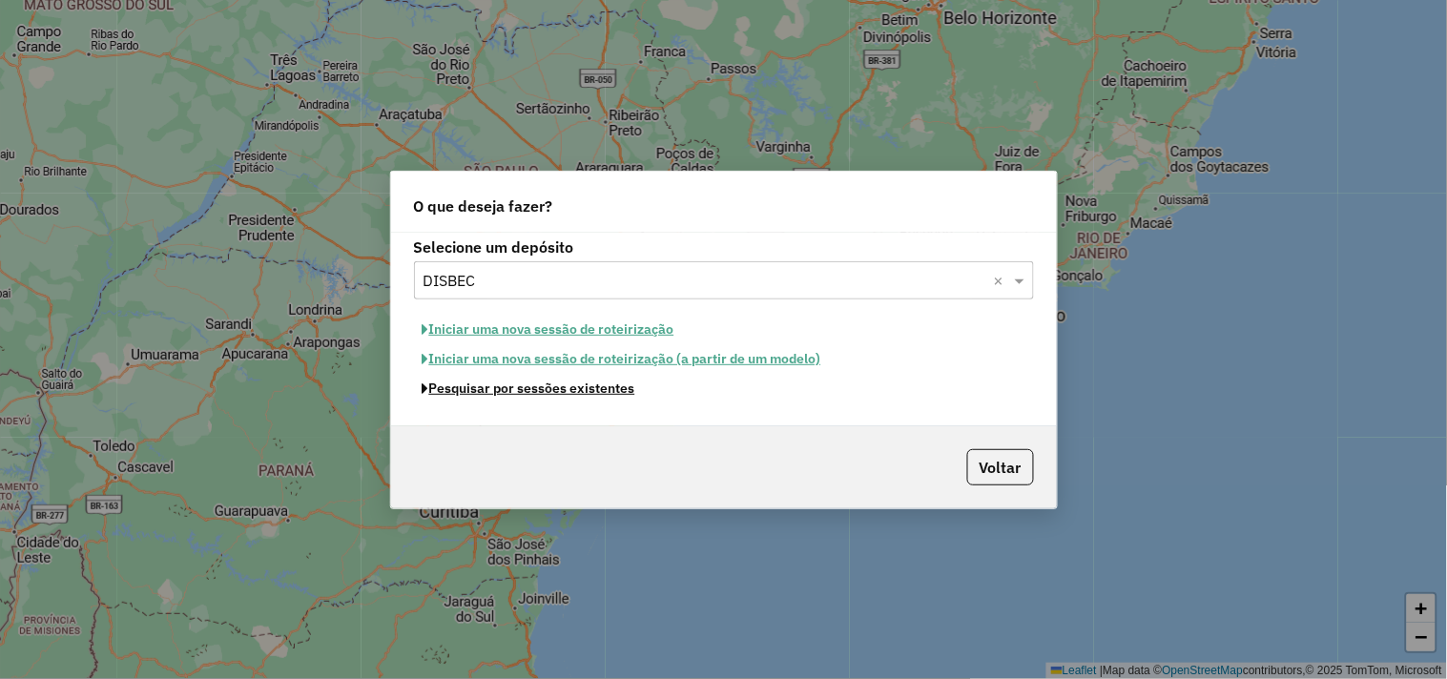
click at [516, 394] on button "Pesquisar por sessões existentes" at bounding box center [529, 389] width 230 height 30
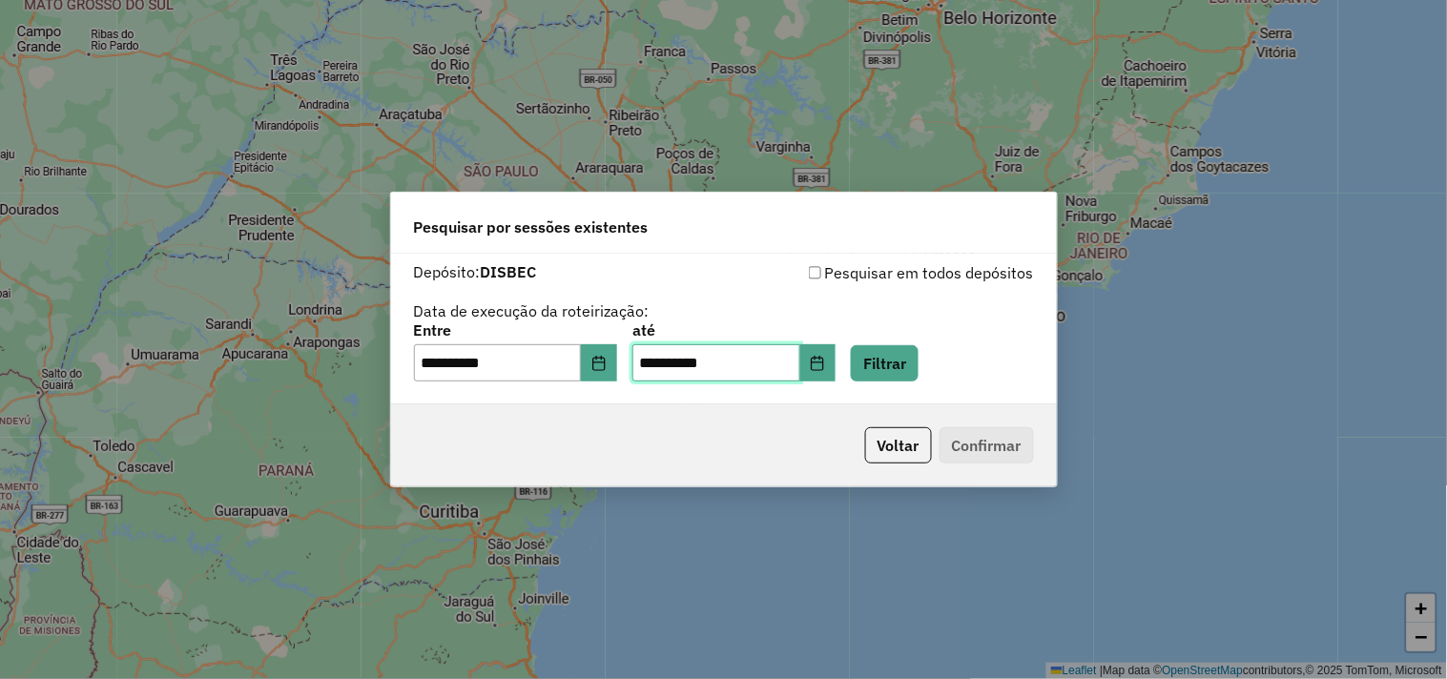
click at [671, 361] on input "**********" at bounding box center [716, 363] width 168 height 38
type input "**********"
drag, startPoint x: 442, startPoint y: 361, endPoint x: 421, endPoint y: 392, distance: 37.8
click at [441, 363] on input "**********" at bounding box center [498, 363] width 168 height 38
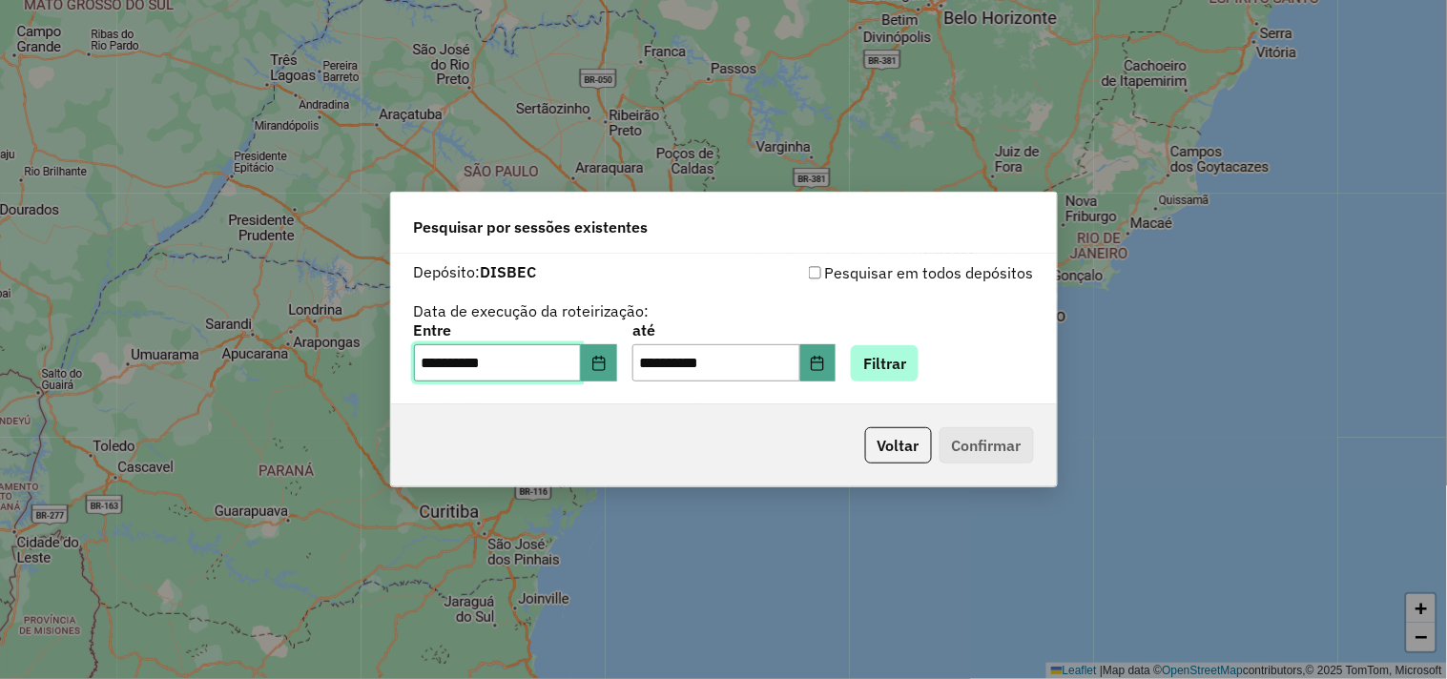
type input "**********"
click at [898, 356] on button "Filtrar" at bounding box center [885, 363] width 68 height 36
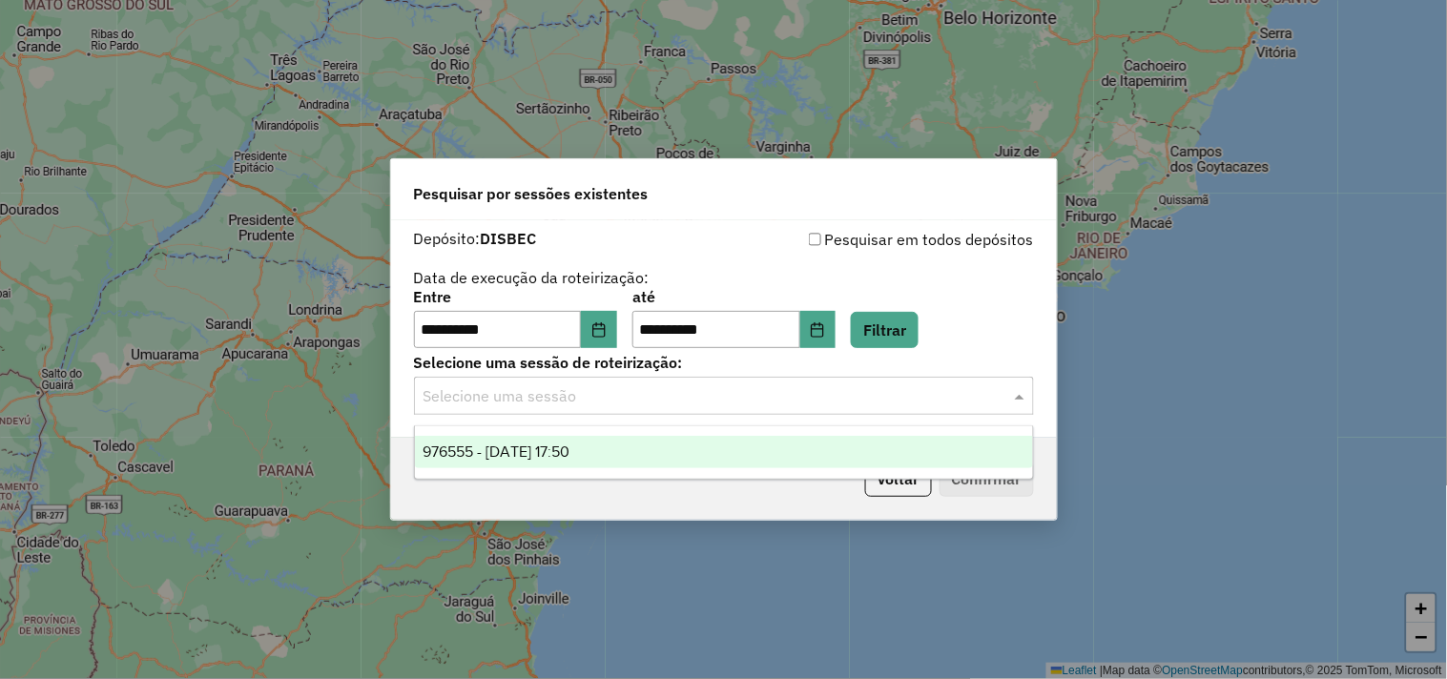
click at [540, 403] on input "text" at bounding box center [704, 396] width 563 height 23
click at [550, 470] on ng-dropdown-panel "976555 - 08/08/2025 17:50" at bounding box center [724, 452] width 620 height 54
click at [561, 451] on span "976555 - 08/08/2025 17:50" at bounding box center [496, 452] width 147 height 16
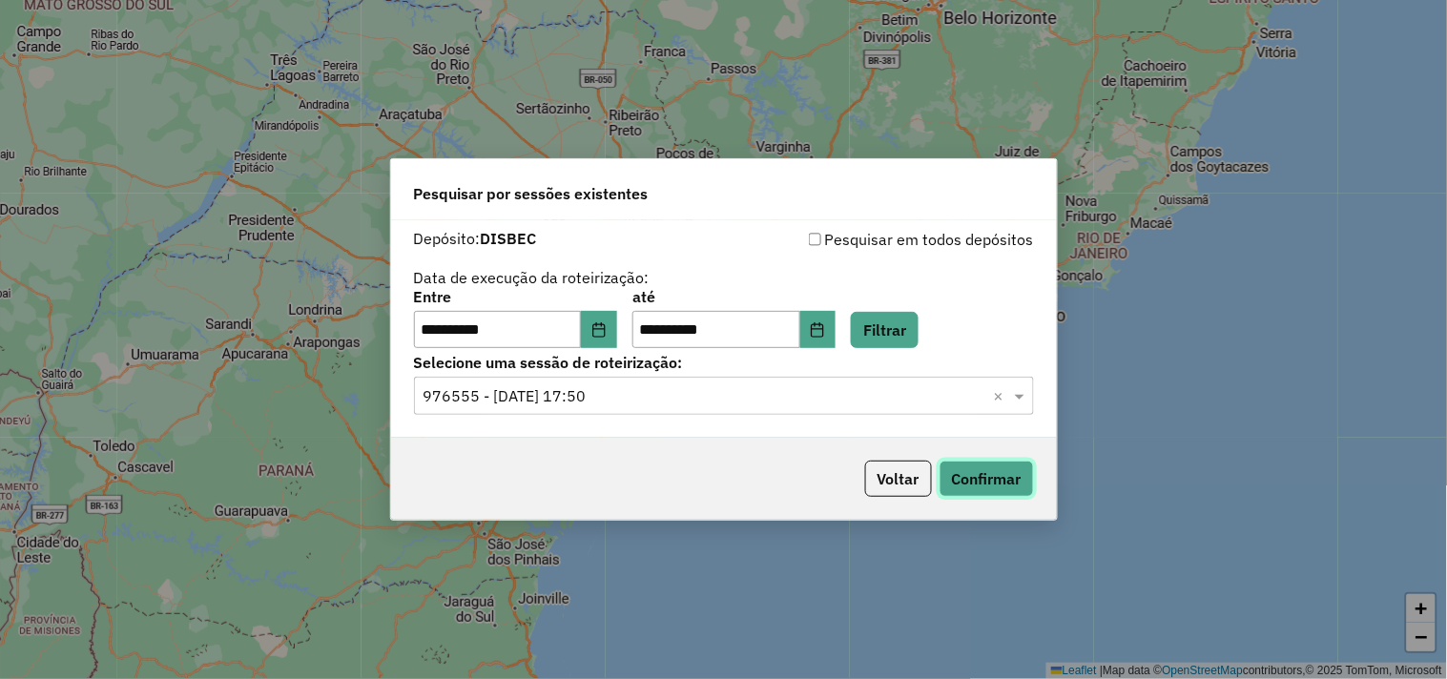
click at [959, 475] on button "Confirmar" at bounding box center [987, 479] width 94 height 36
click at [876, 465] on button "Voltar" at bounding box center [898, 479] width 67 height 36
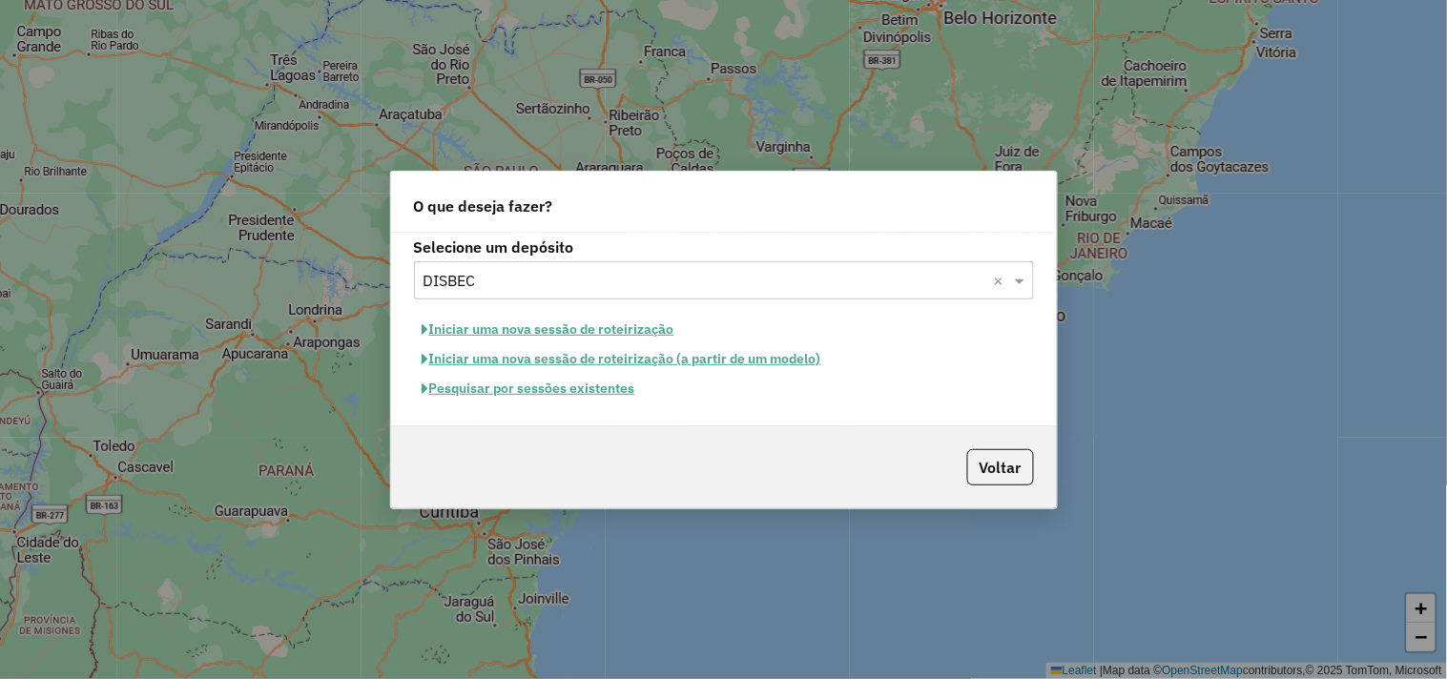
click at [545, 270] on input "text" at bounding box center [704, 281] width 563 height 23
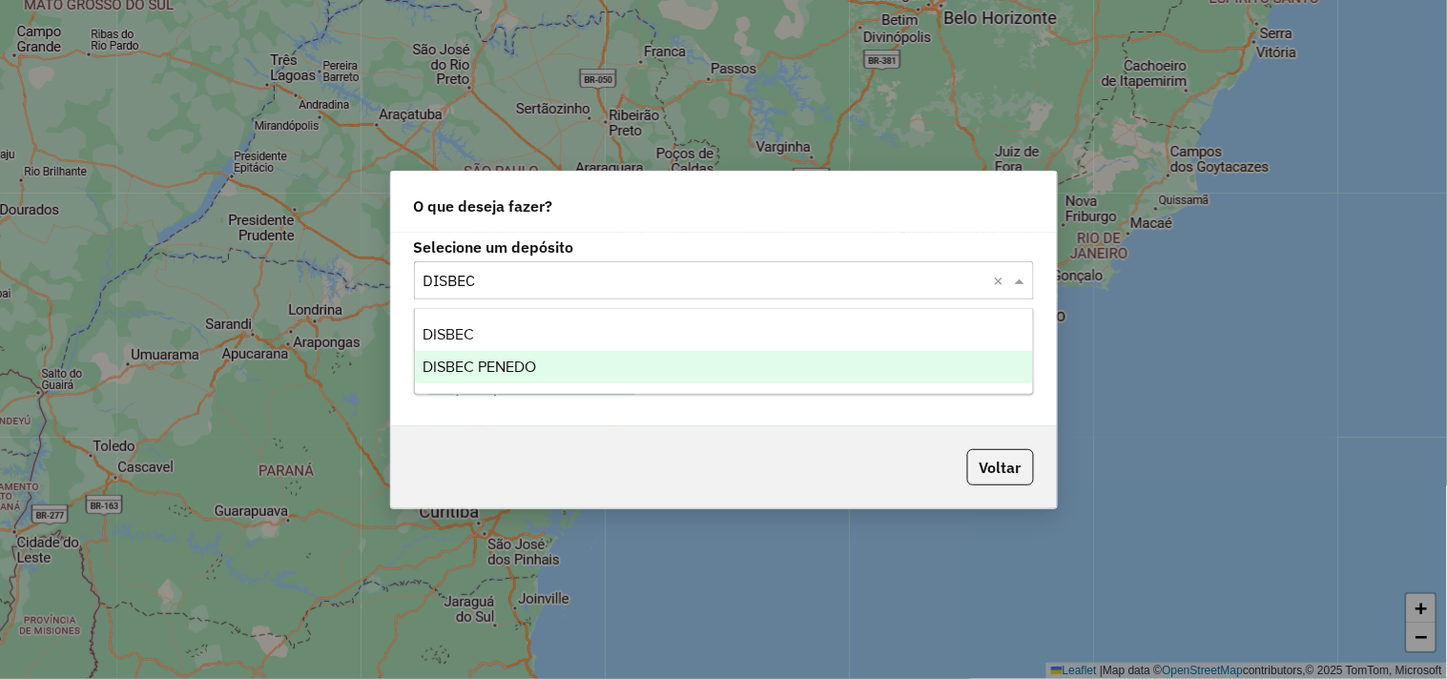
click at [526, 366] on span "DISBEC PENEDO" at bounding box center [480, 367] width 114 height 16
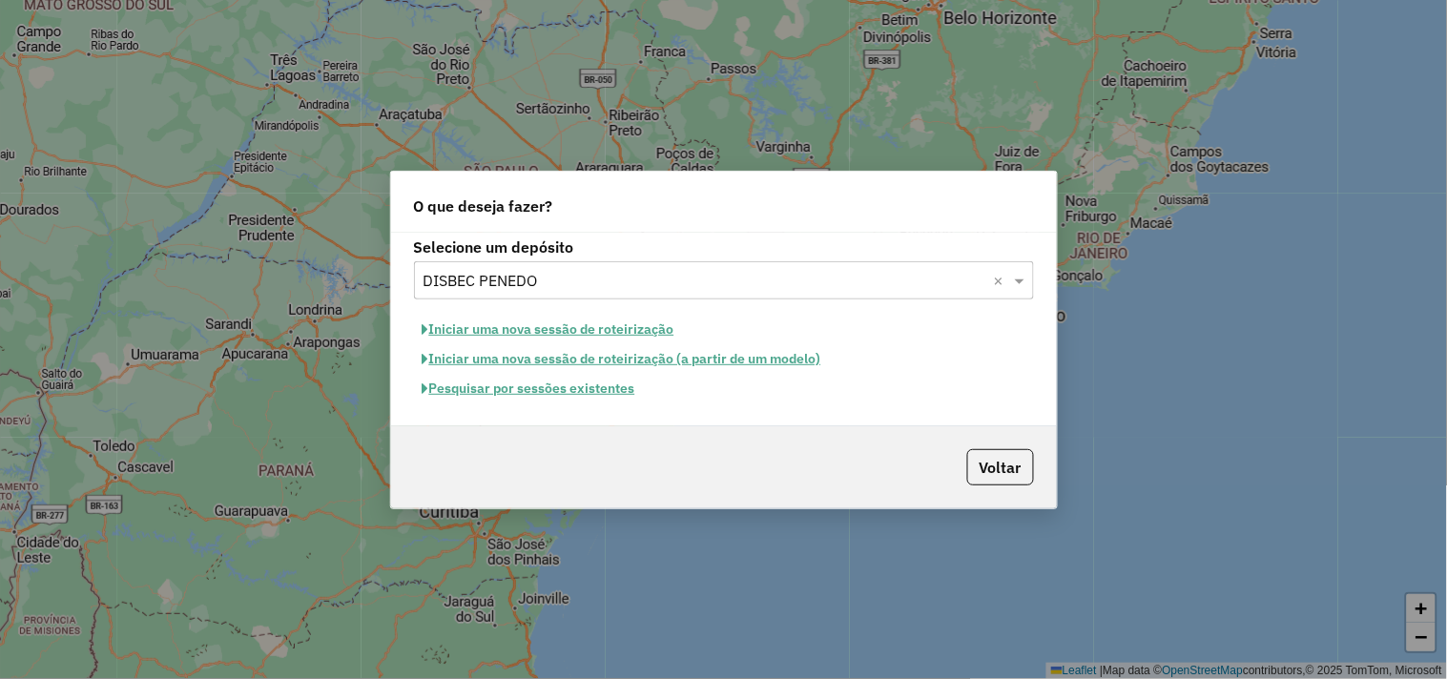
click at [544, 389] on button "Pesquisar por sessões existentes" at bounding box center [529, 389] width 230 height 30
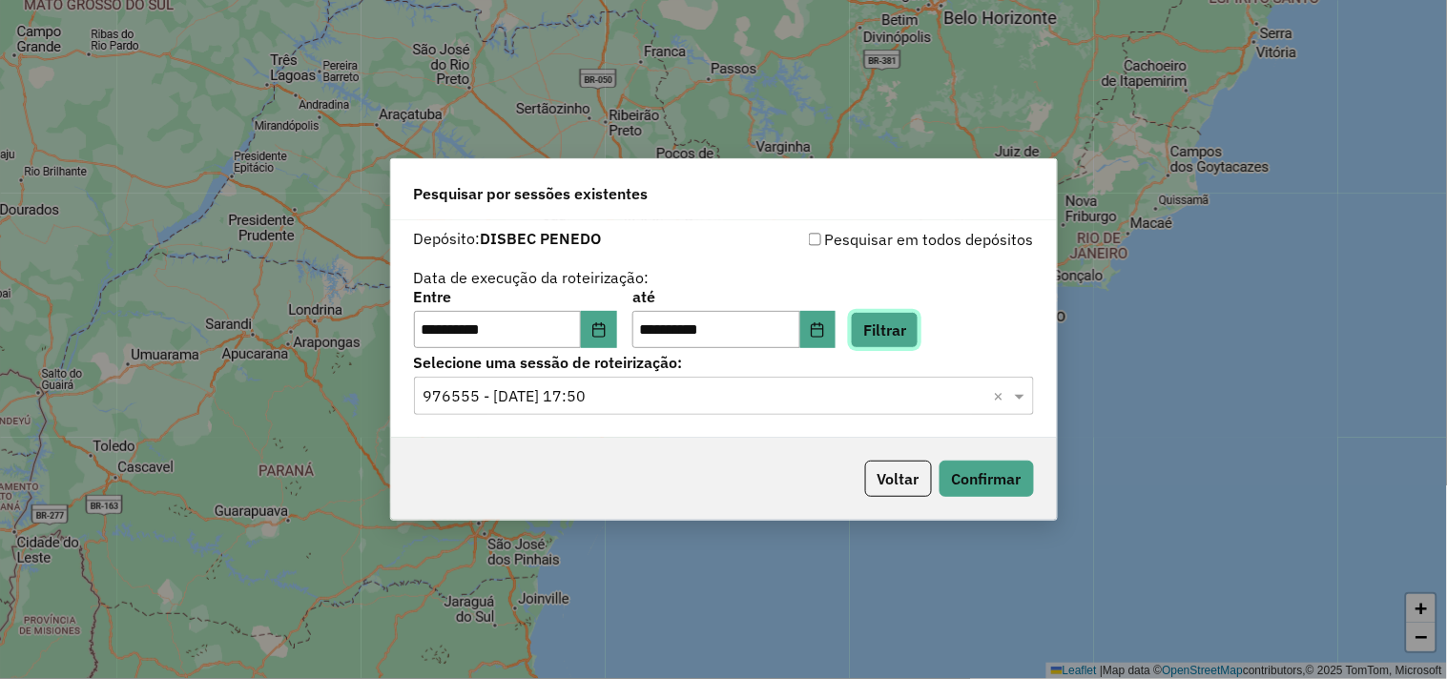
click at [916, 341] on button "Filtrar" at bounding box center [885, 330] width 68 height 36
click at [606, 403] on input "text" at bounding box center [704, 396] width 563 height 23
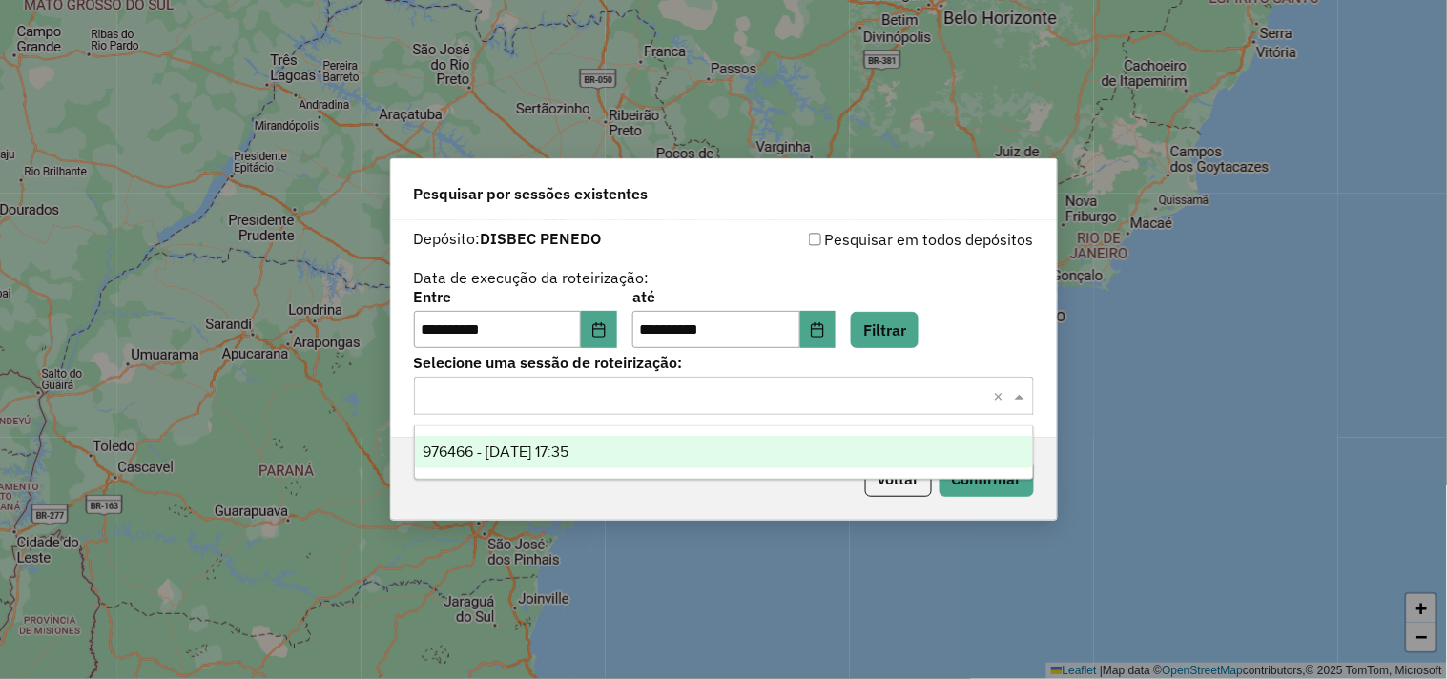
click at [606, 440] on div "976466 - 08/08/2025 17:35" at bounding box center [724, 452] width 618 height 32
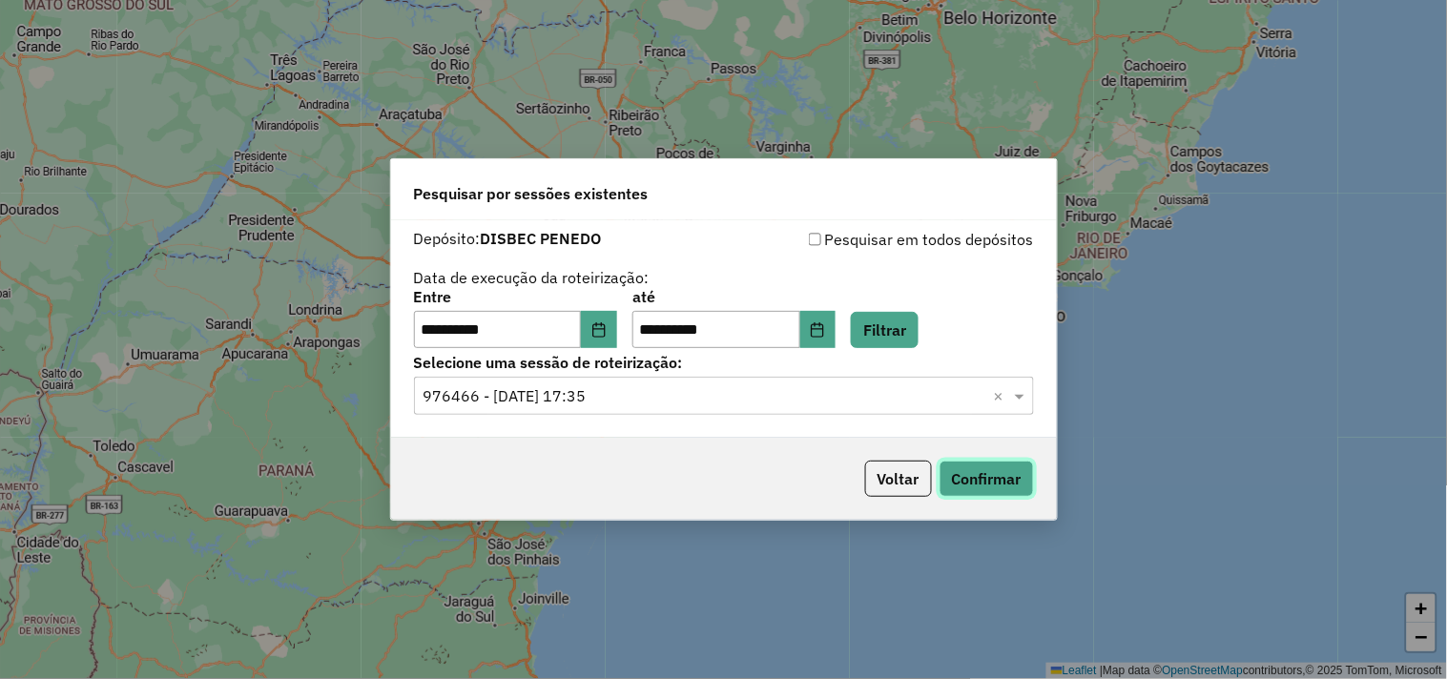
click at [1003, 485] on button "Confirmar" at bounding box center [987, 479] width 94 height 36
